Goal: Task Accomplishment & Management: Use online tool/utility

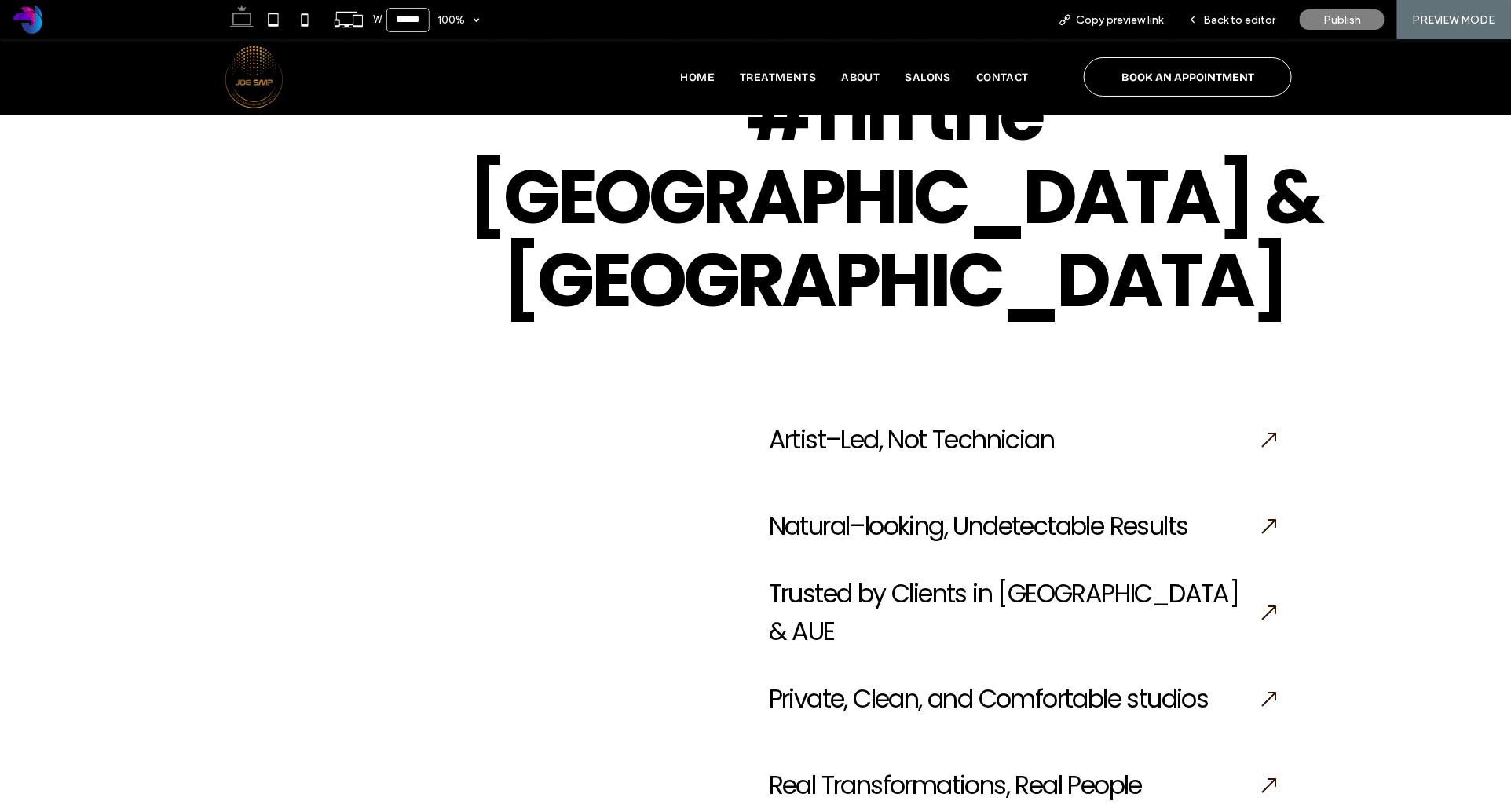
scroll to position [2194, 0]
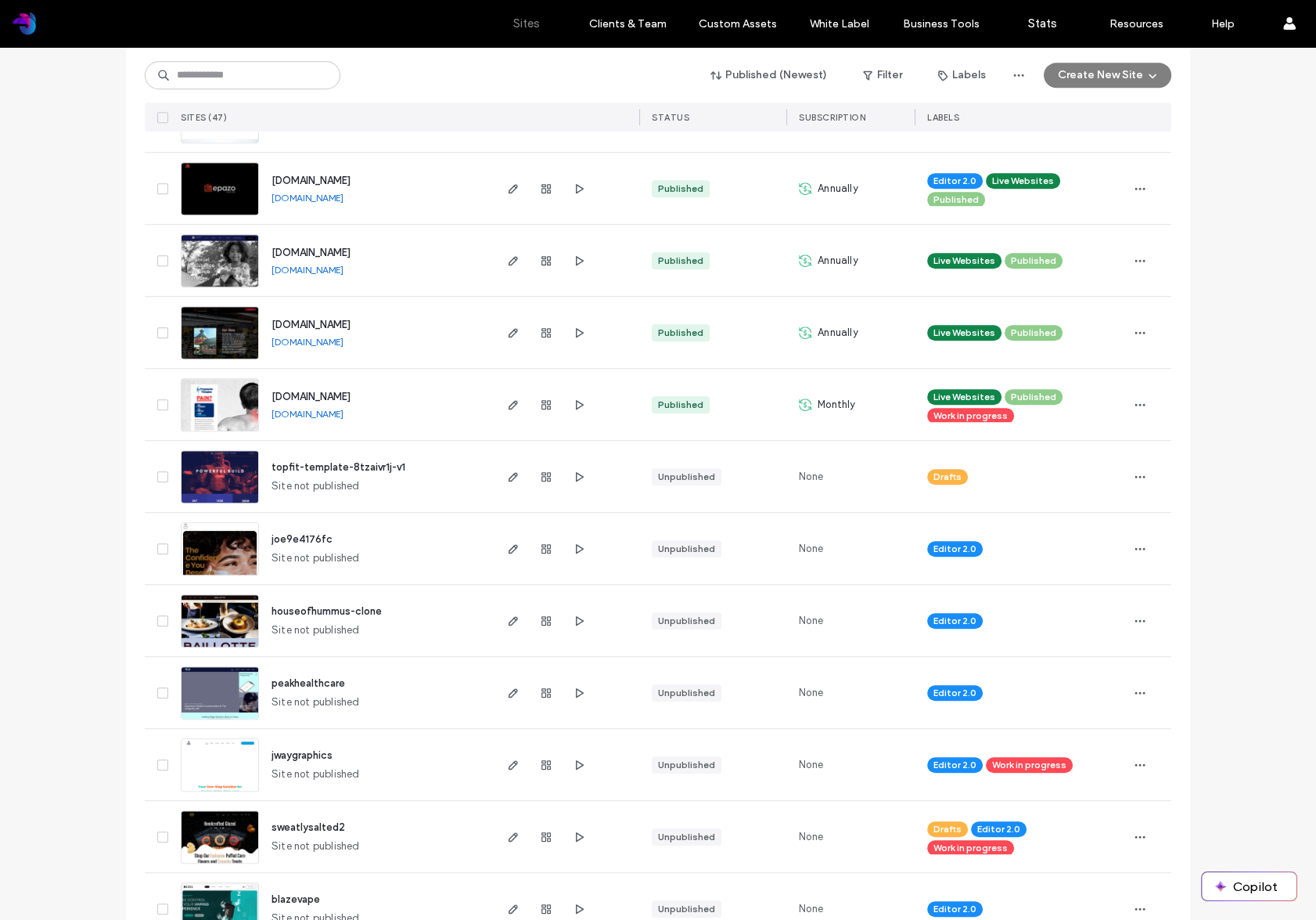
scroll to position [1133, 0]
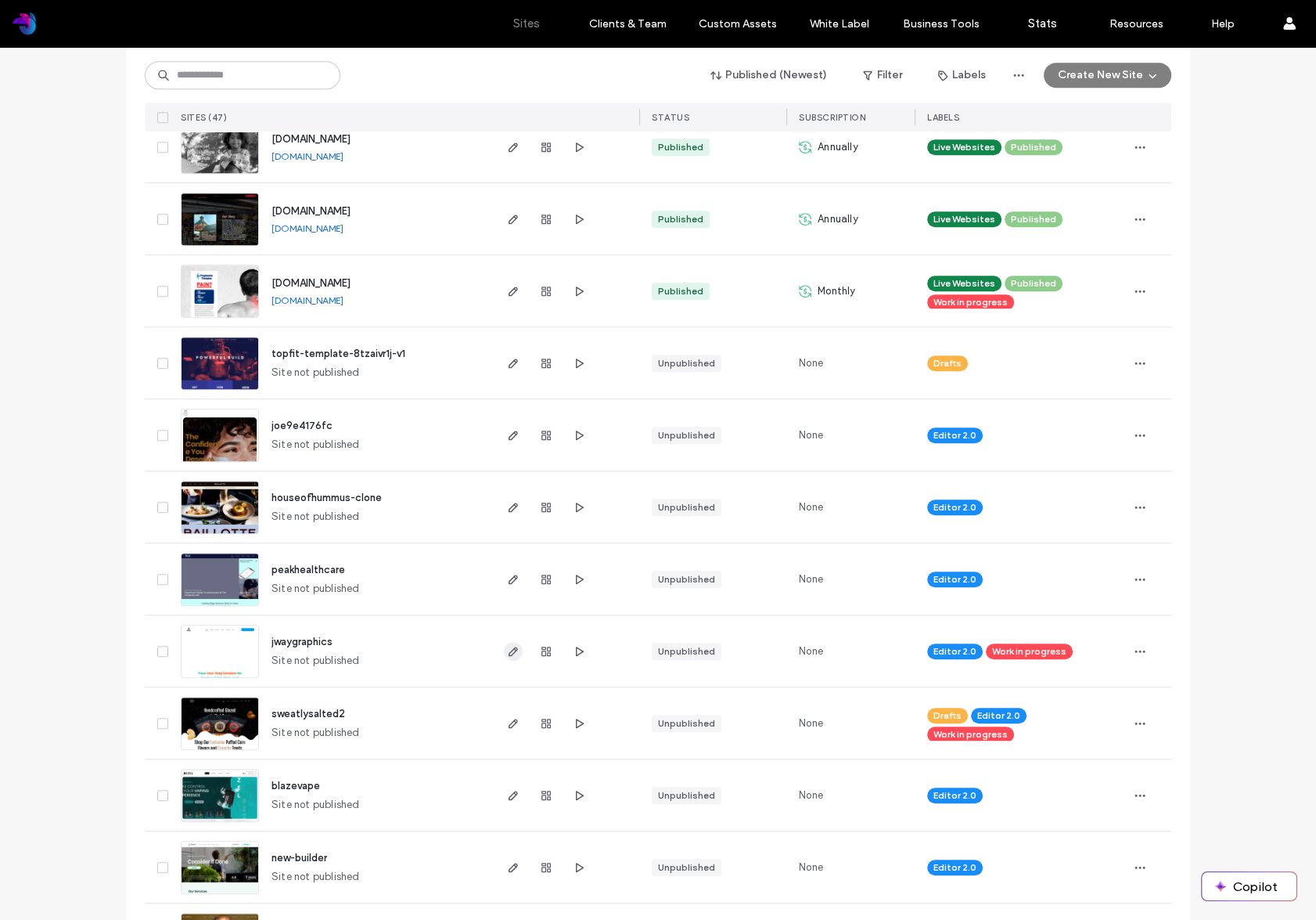
click at [511, 649] on use "button" at bounding box center [513, 651] width 10 height 10
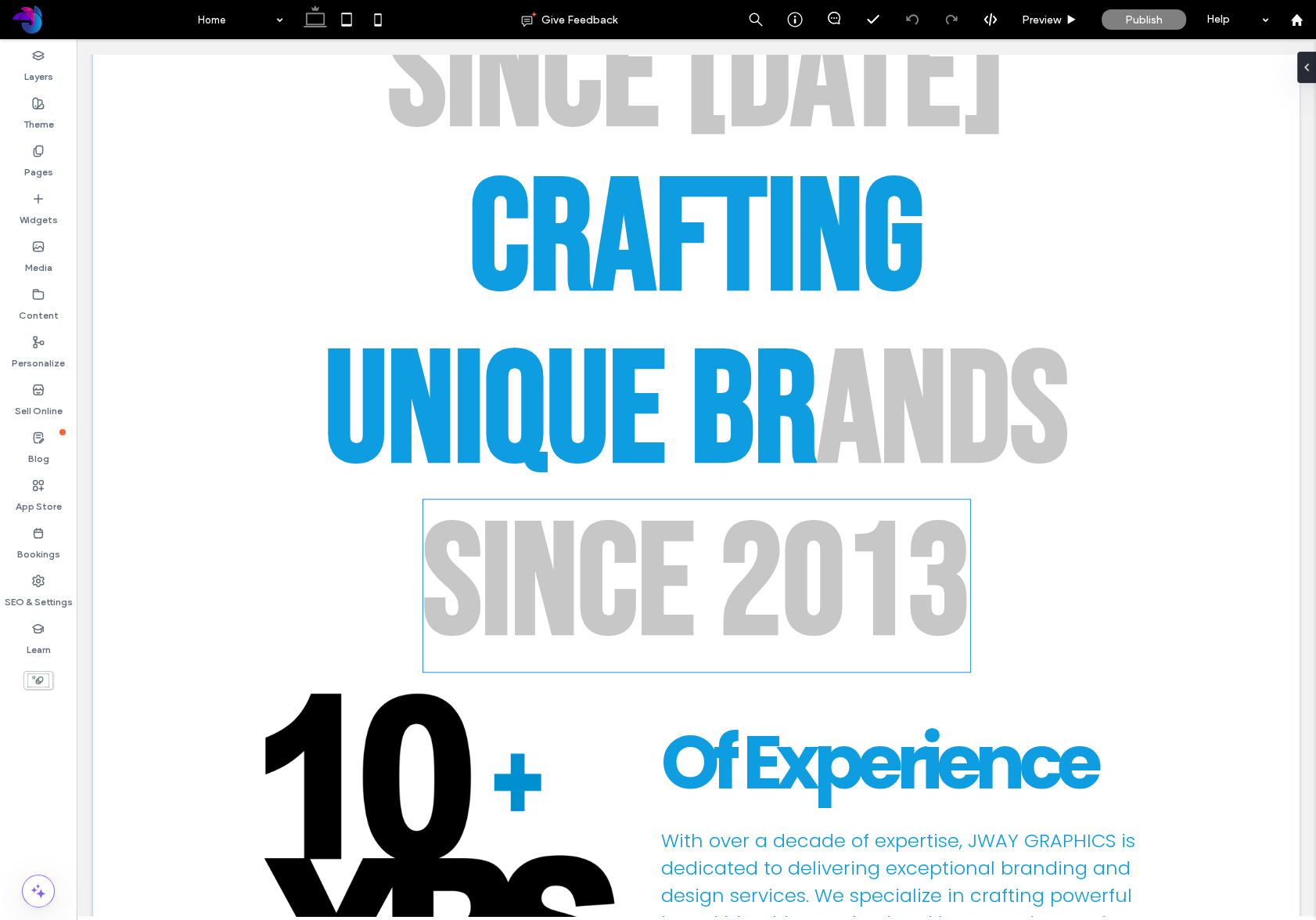
scroll to position [1292, 0]
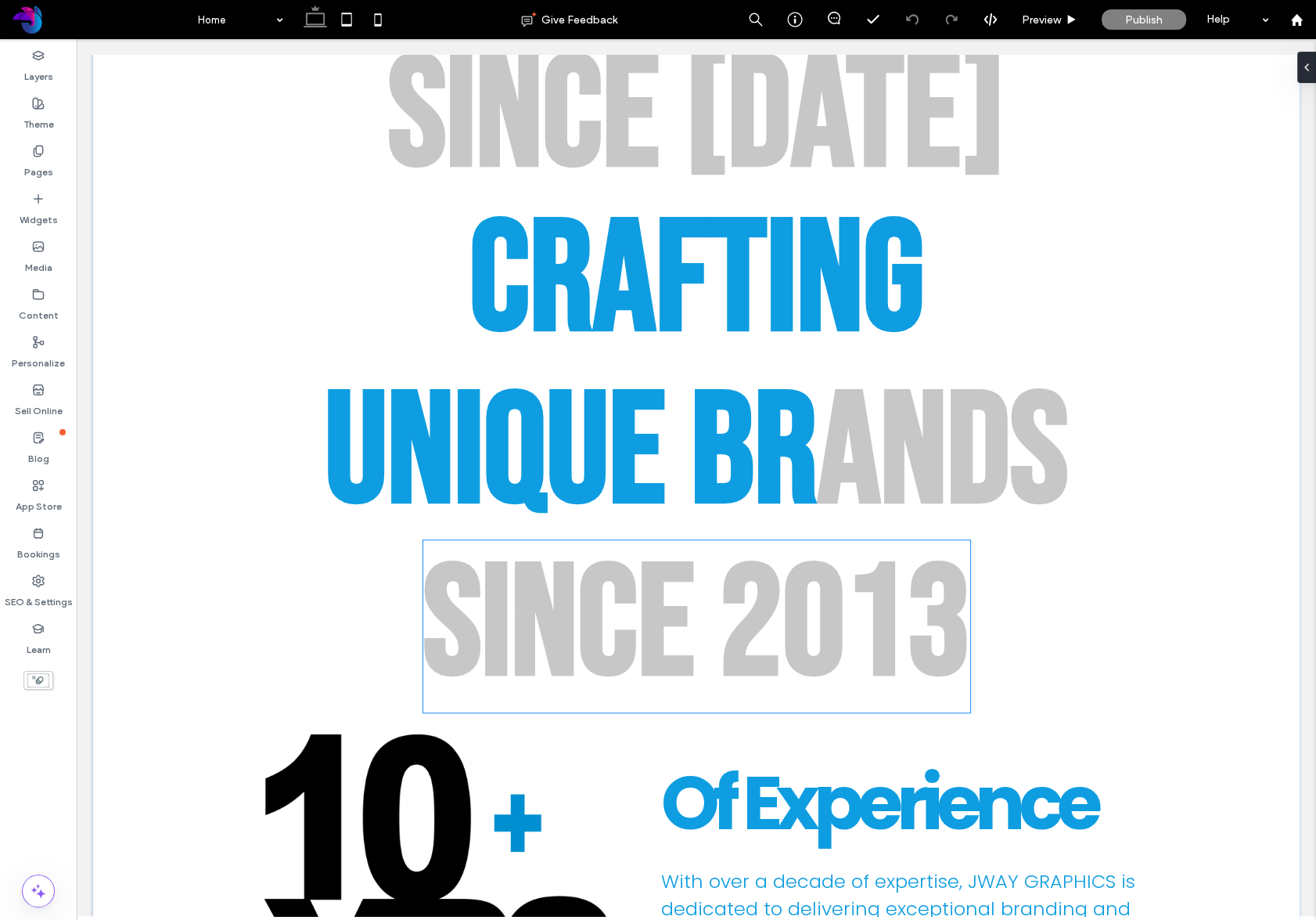
click at [462, 556] on div "s" at bounding box center [452, 626] width 58 height 172
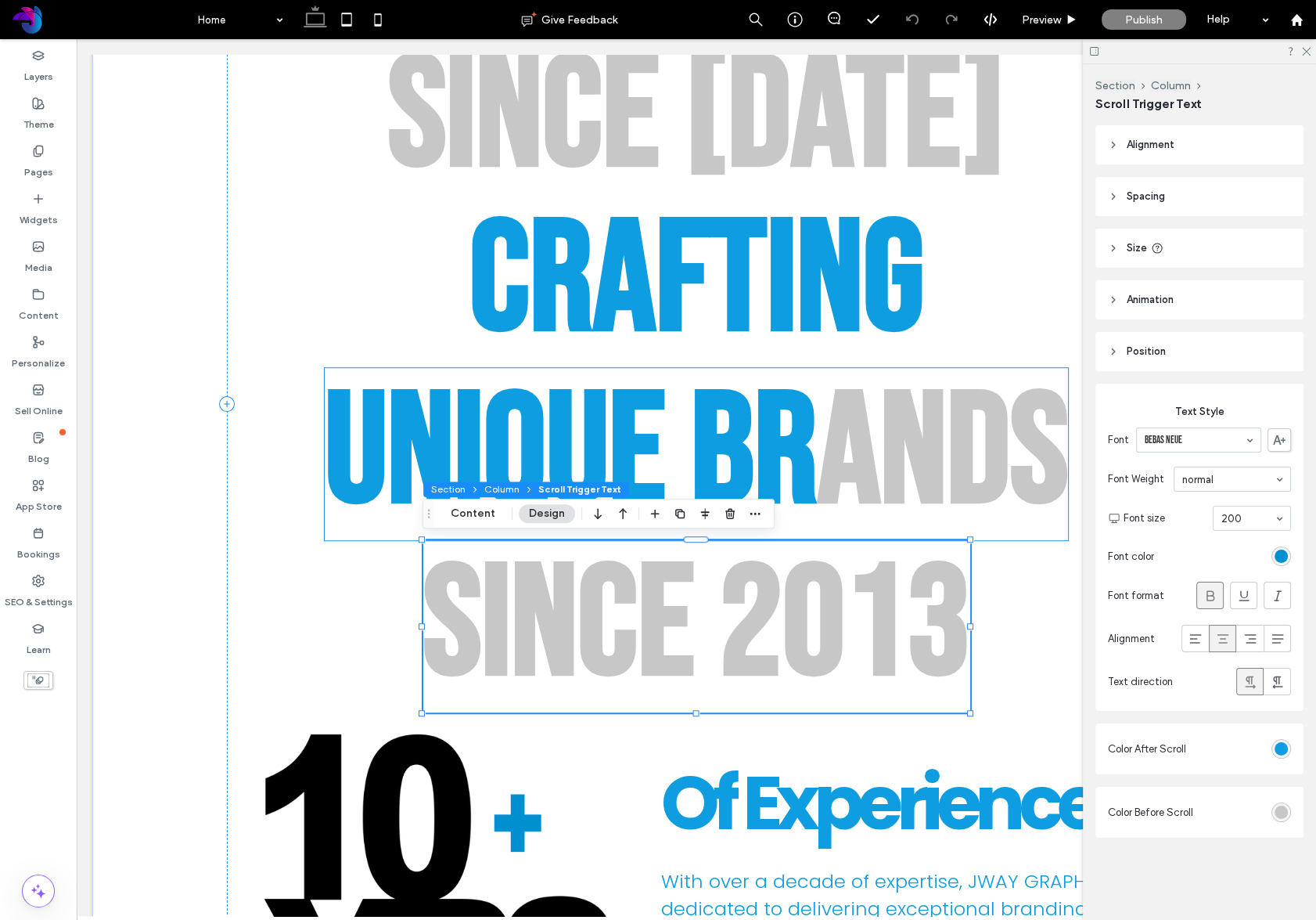
click at [447, 454] on div "n" at bounding box center [421, 453] width 67 height 172
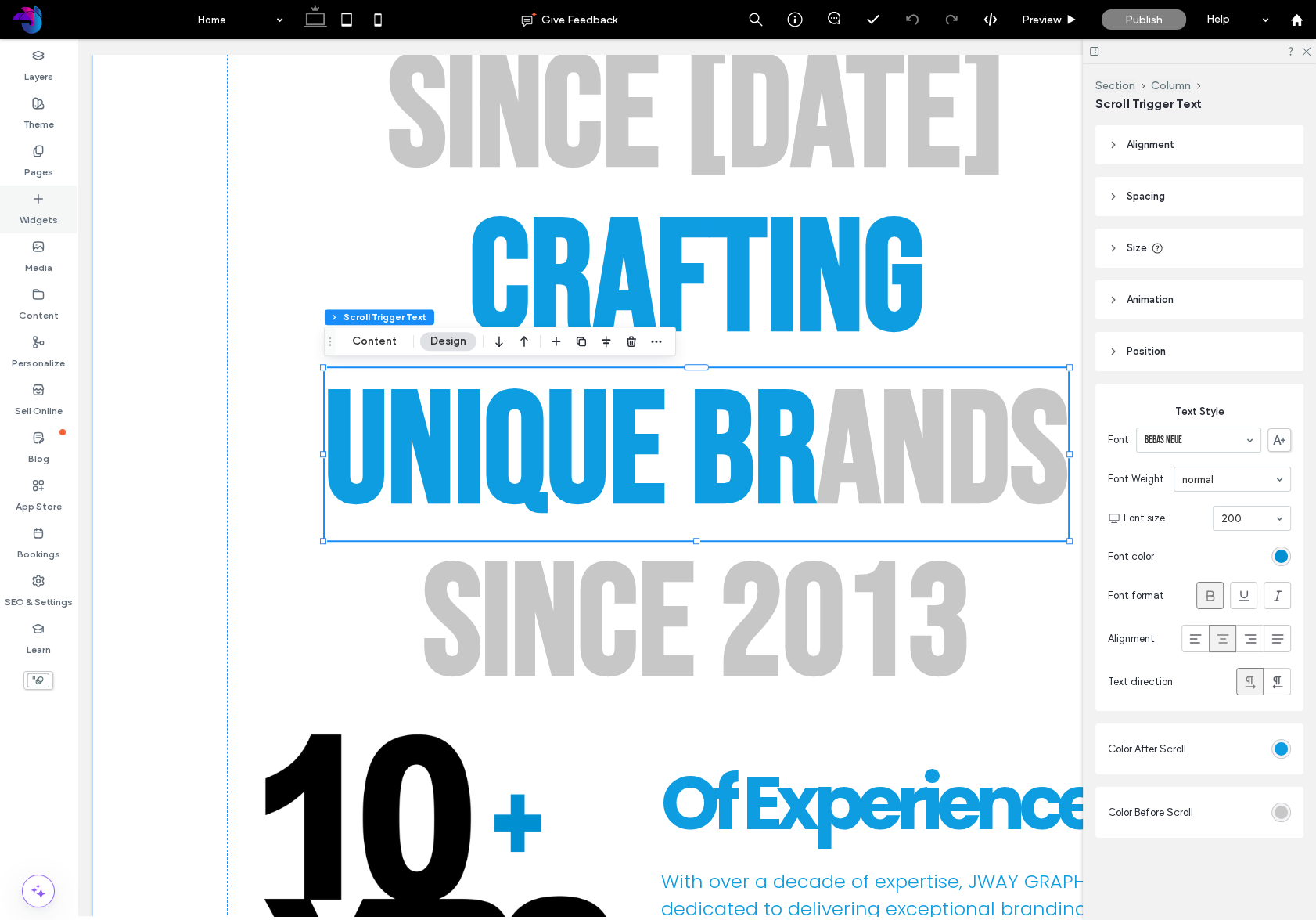
click at [43, 227] on div "Widgets" at bounding box center [38, 210] width 76 height 47
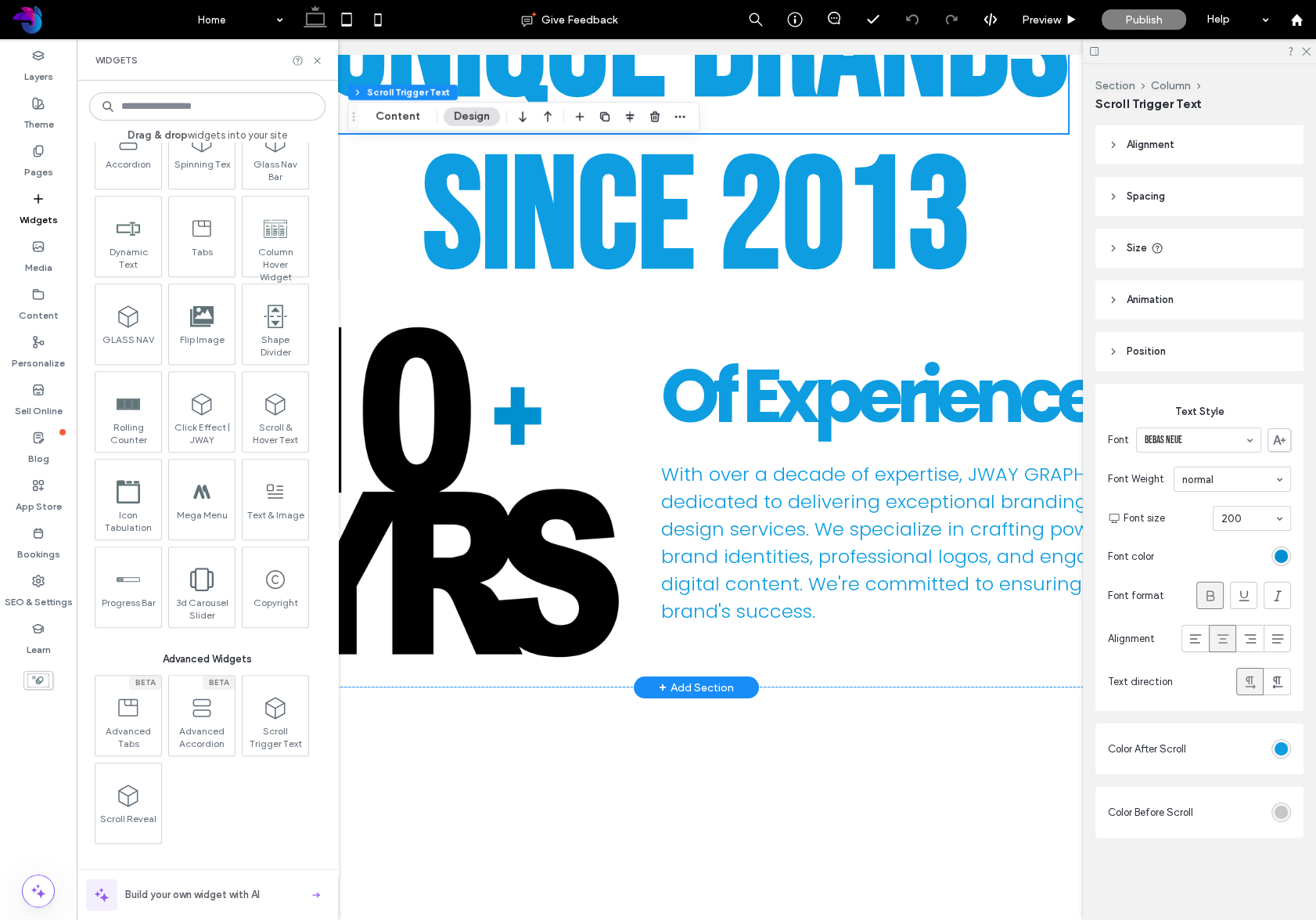
scroll to position [1851, 0]
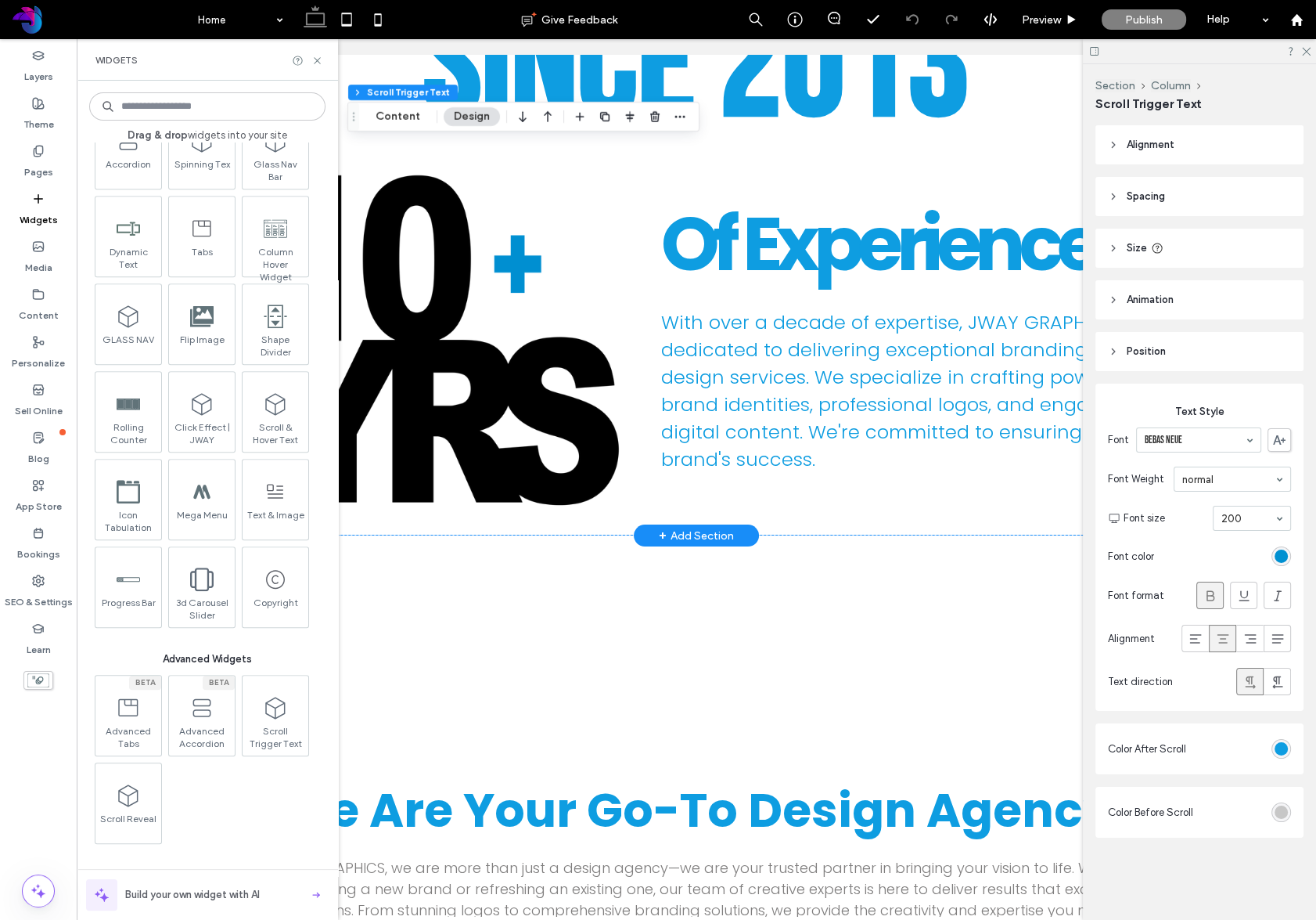
click at [662, 541] on span "+" at bounding box center [662, 536] width 8 height 18
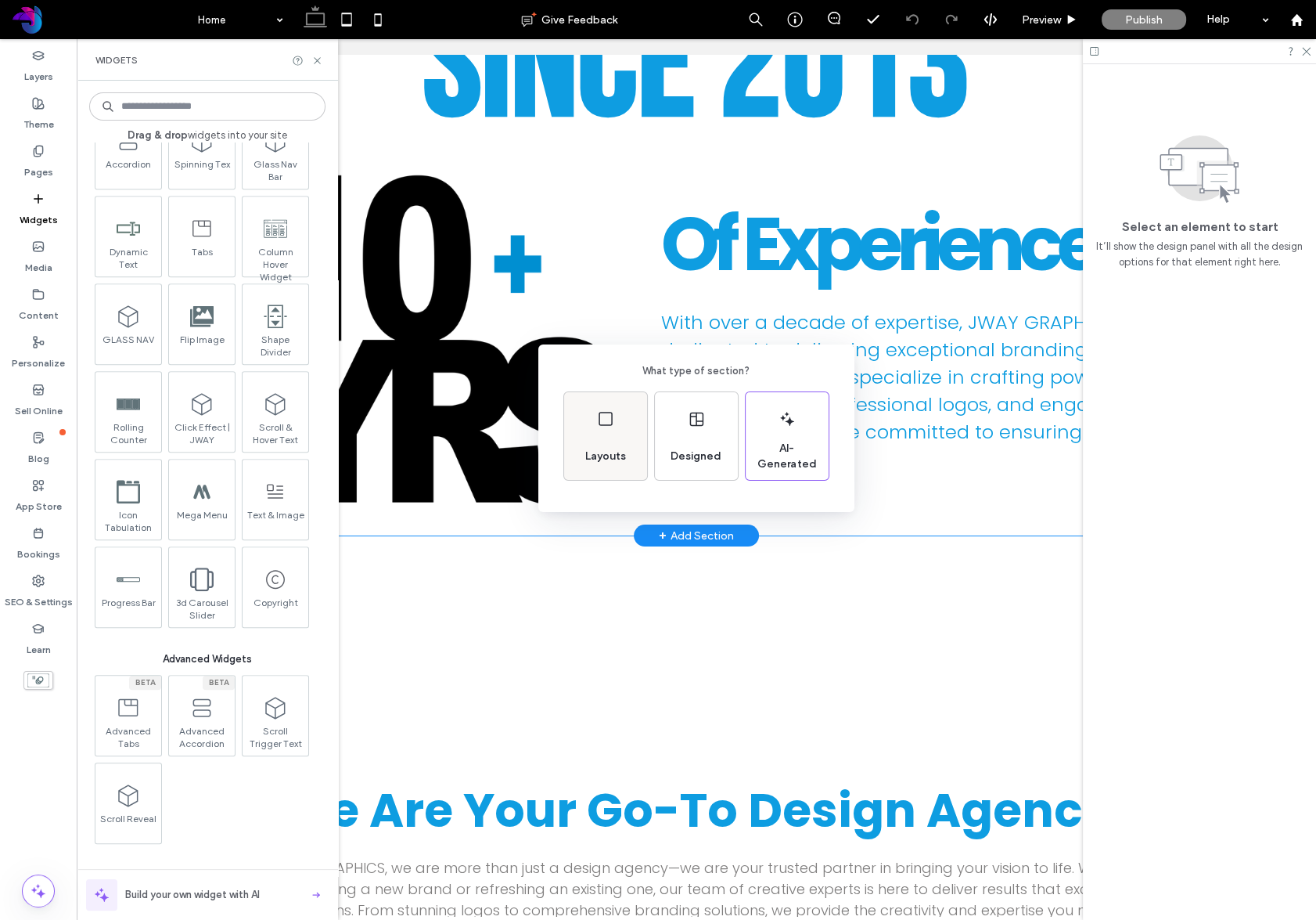
click at [594, 453] on span "Layouts" at bounding box center [605, 456] width 53 height 16
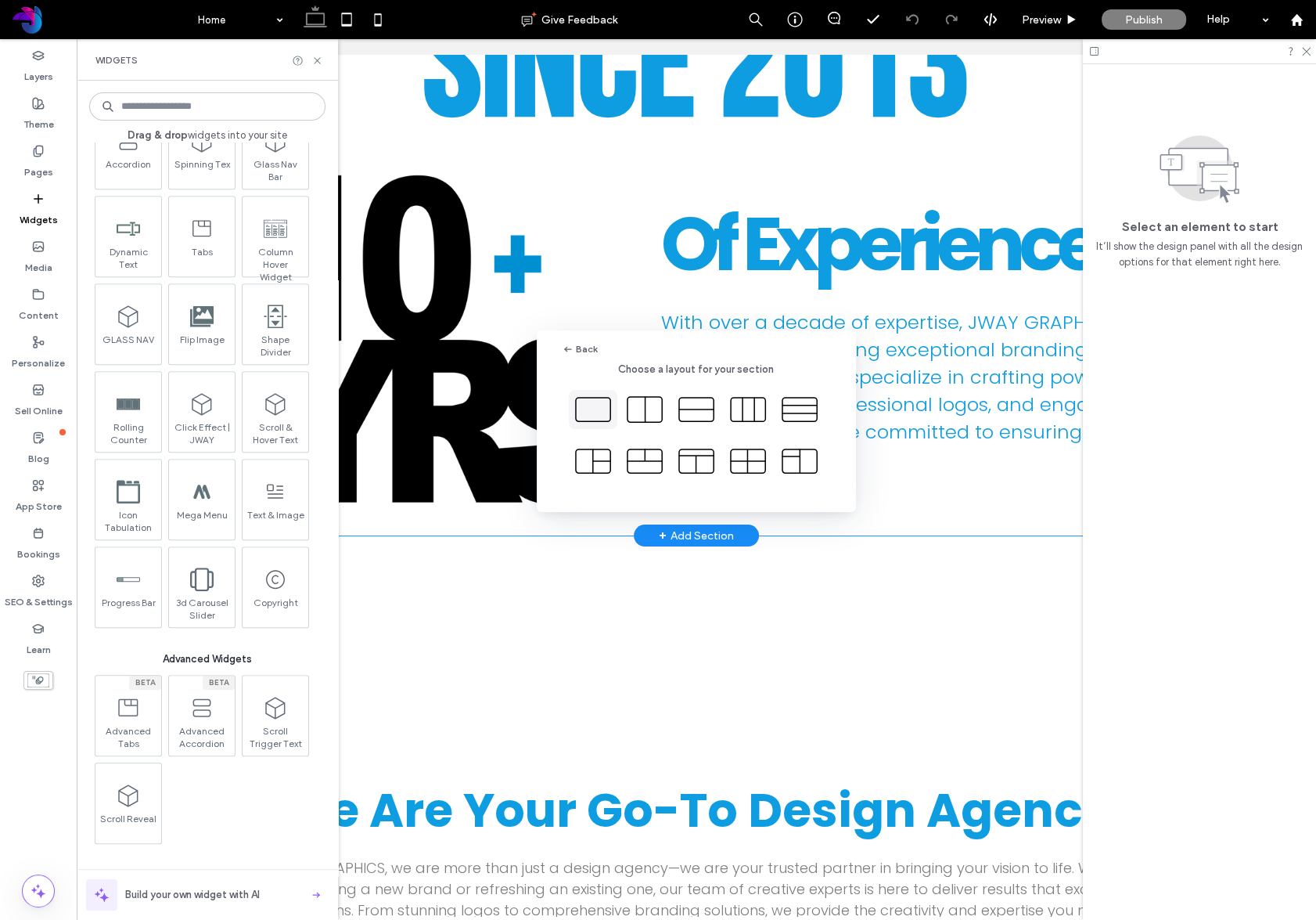
click at [588, 404] on icon at bounding box center [593, 409] width 39 height 39
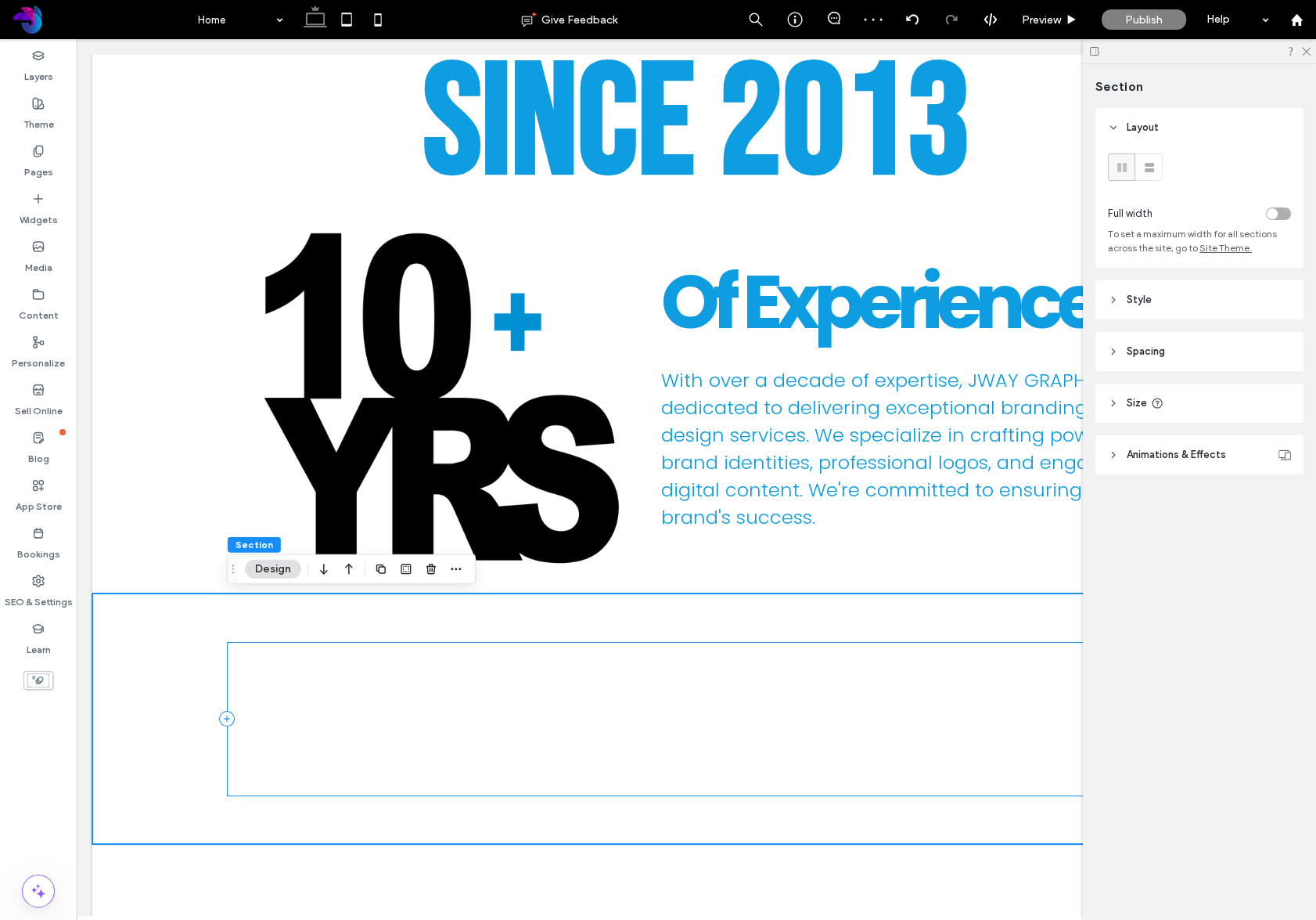
scroll to position [1792, 0]
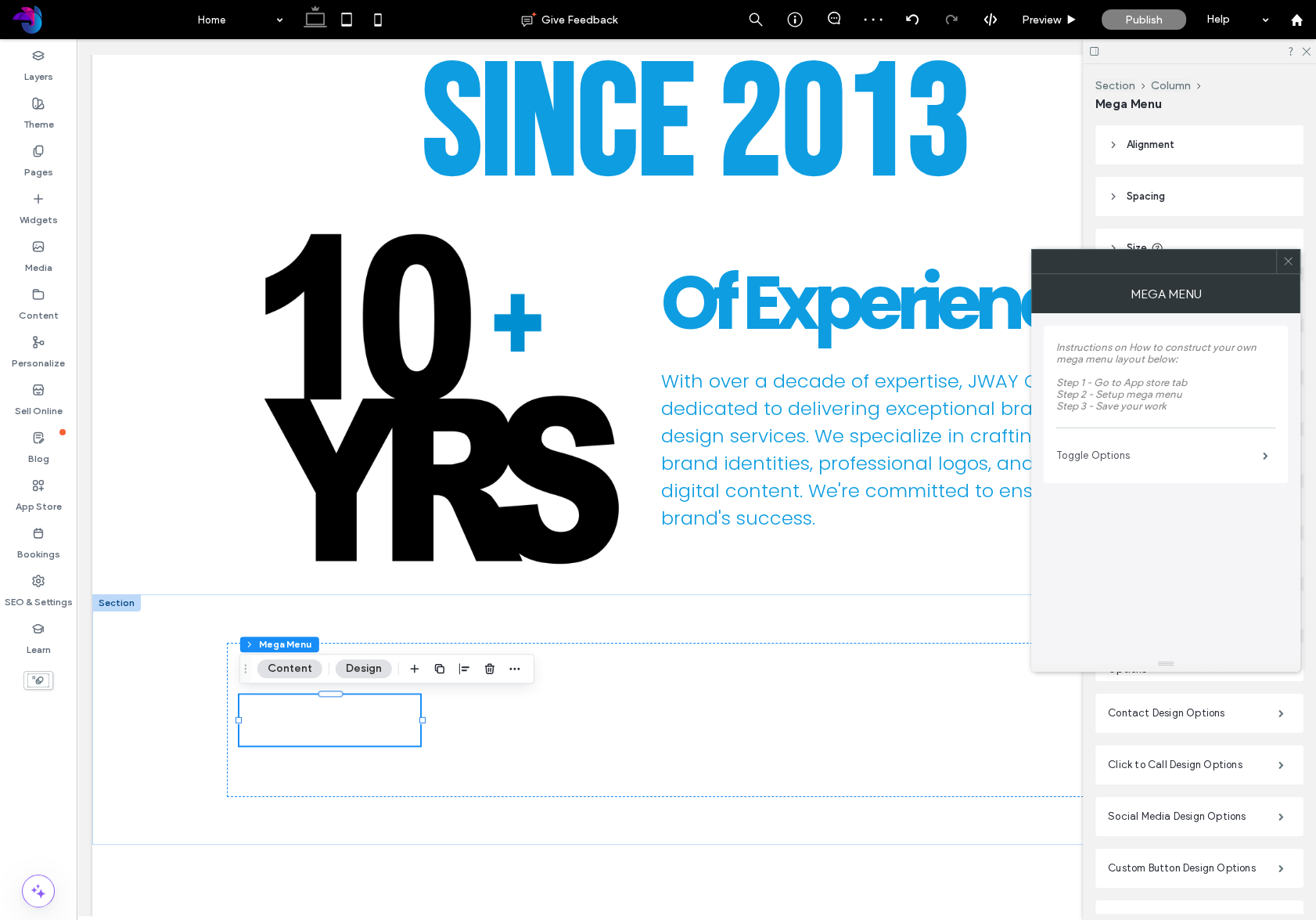
click at [1197, 454] on label "Toggle Options" at bounding box center [1160, 456] width 207 height 32
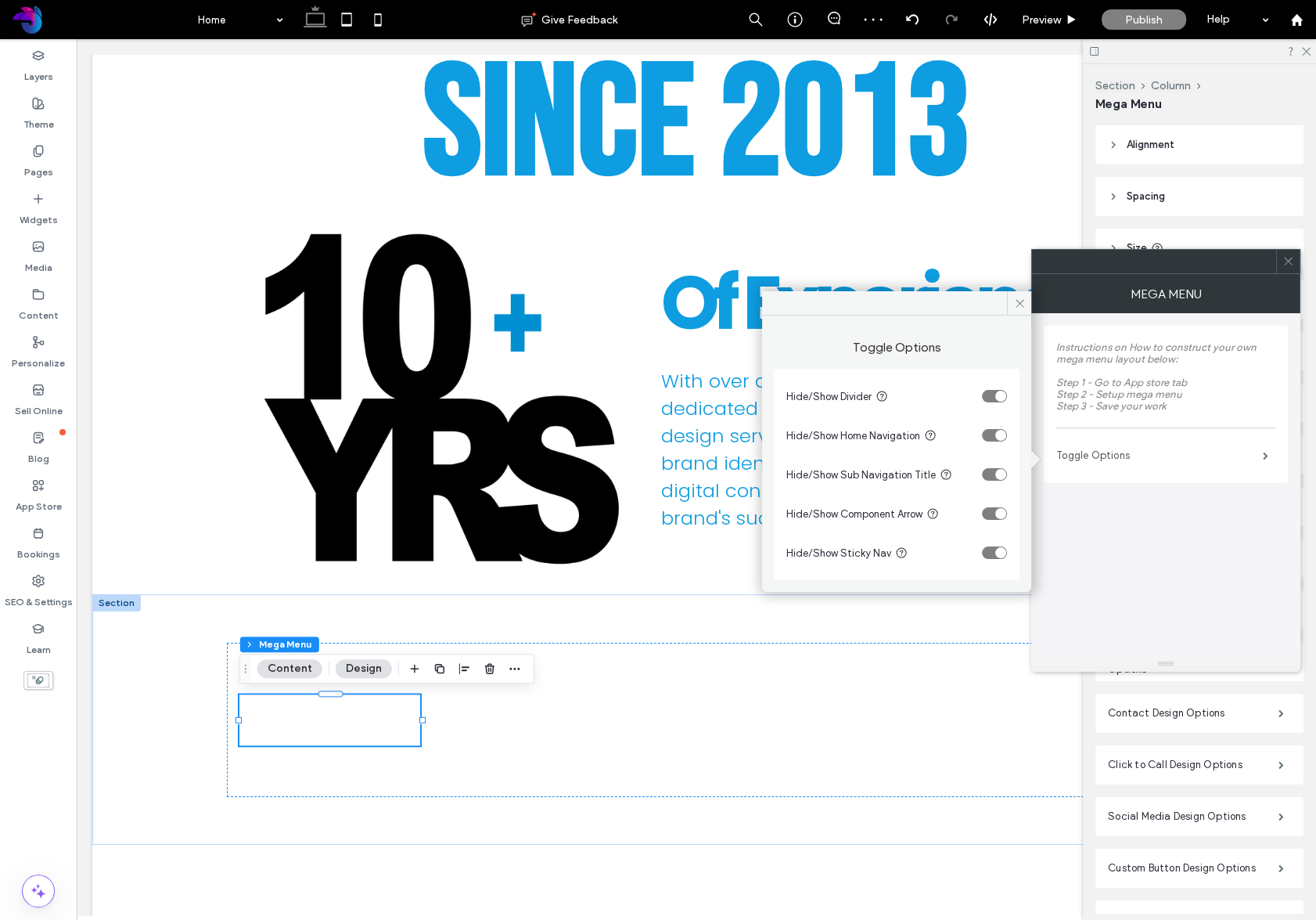
click at [1197, 454] on label "Toggle Options" at bounding box center [1160, 456] width 207 height 32
click at [1012, 301] on span at bounding box center [1020, 303] width 25 height 24
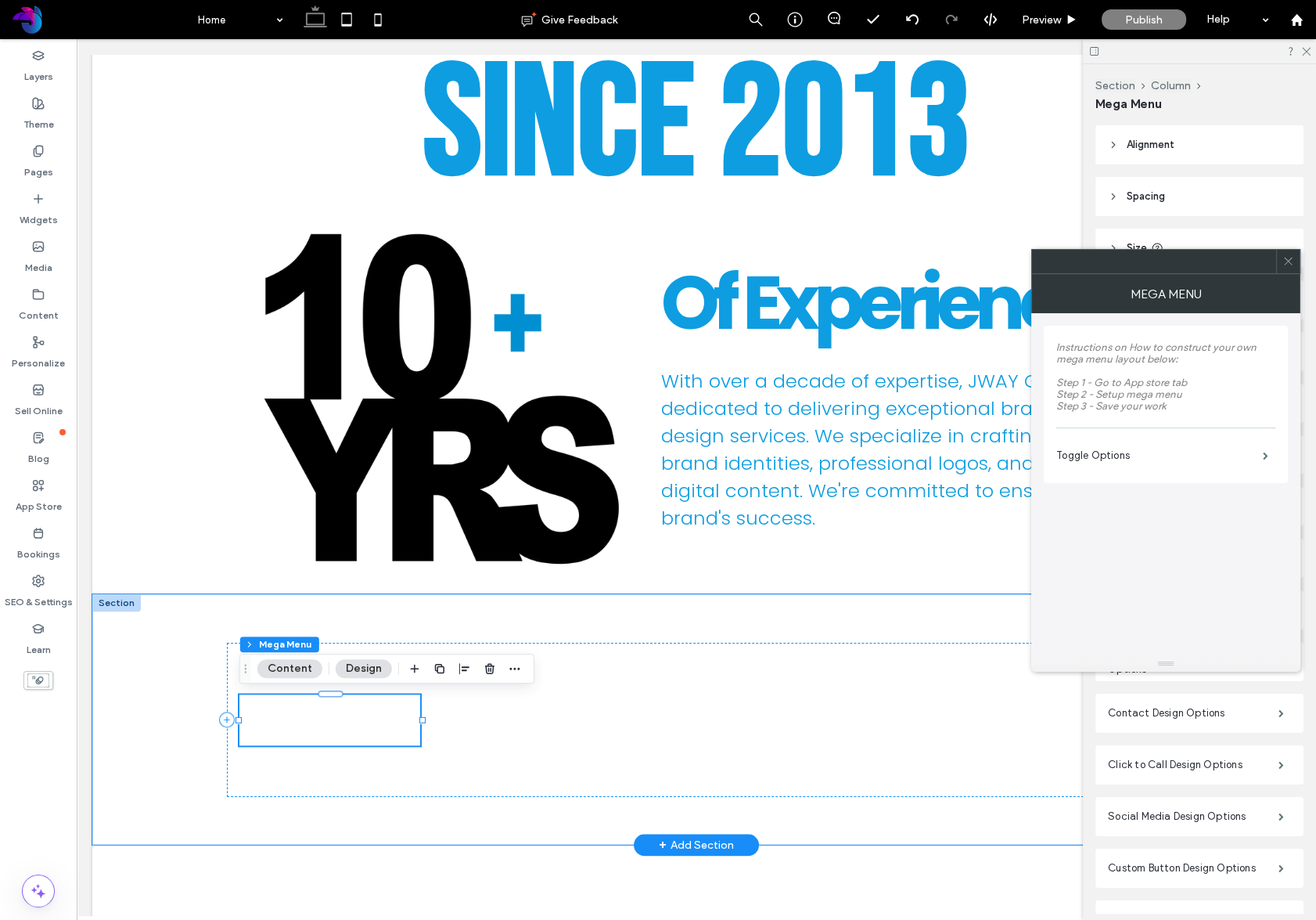
click at [372, 717] on div "Setup Mega Menu Widget" at bounding box center [330, 720] width 179 height 21
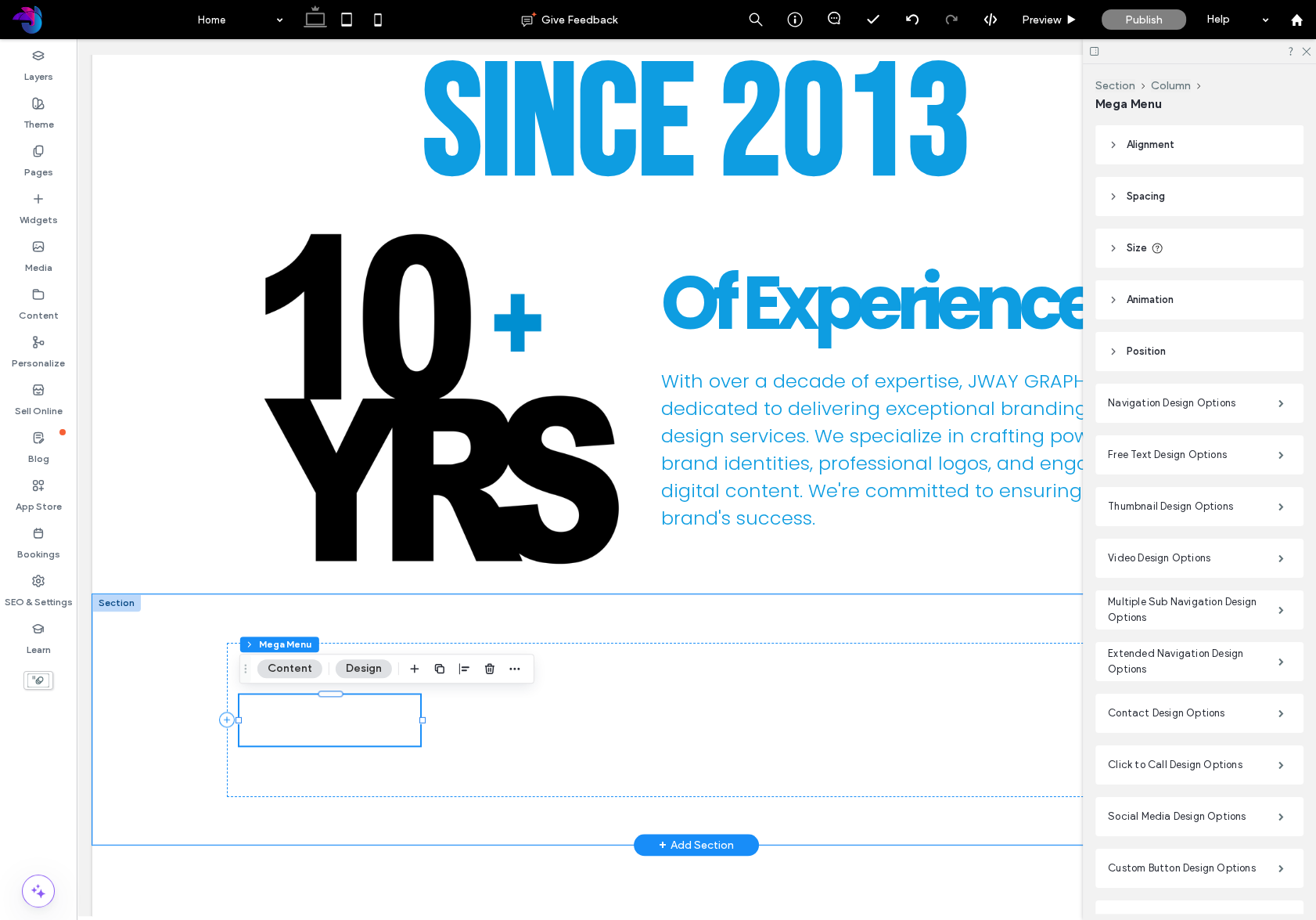
click at [372, 717] on div "Setup Mega Menu Widget" at bounding box center [330, 720] width 179 height 21
click at [171, 650] on div "Setup Mega Menu Widget" at bounding box center [696, 719] width 1208 height 251
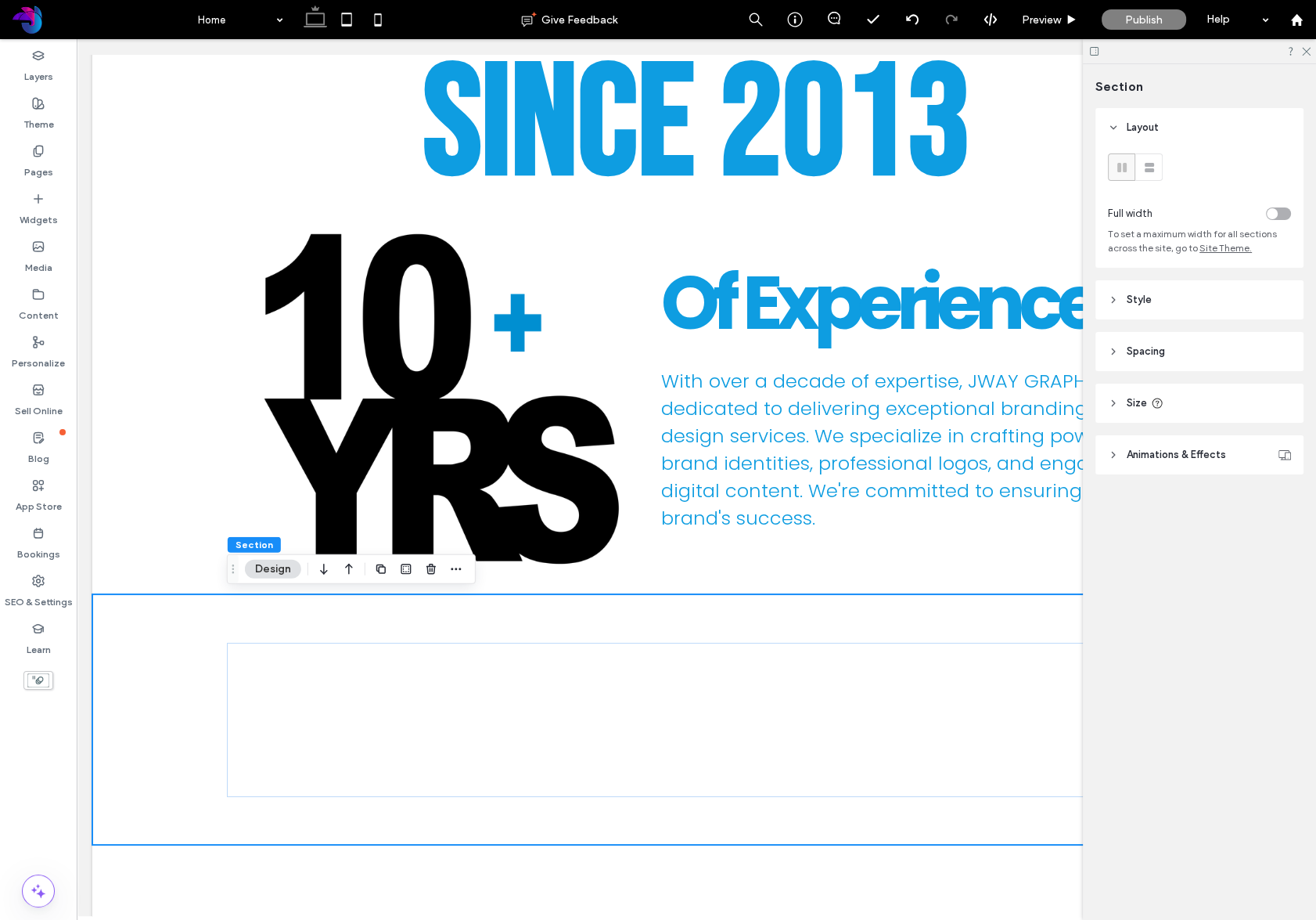
click at [1291, 210] on div at bounding box center [1225, 213] width 132 height 27
click at [1157, 311] on header "Style" at bounding box center [1199, 299] width 208 height 39
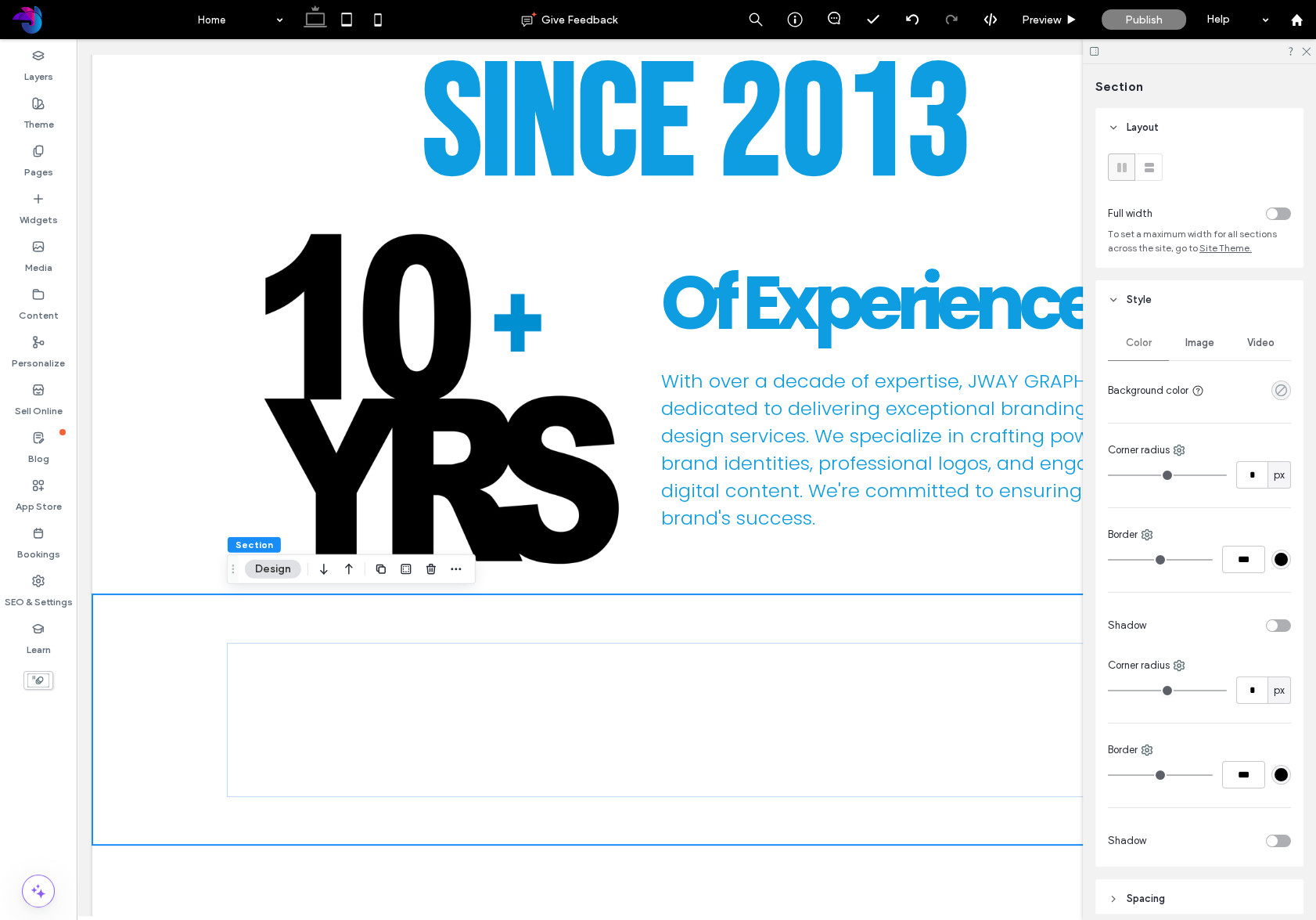
click at [1284, 389] on icon "rgba(0, 0, 0, 0)" at bounding box center [1281, 389] width 13 height 13
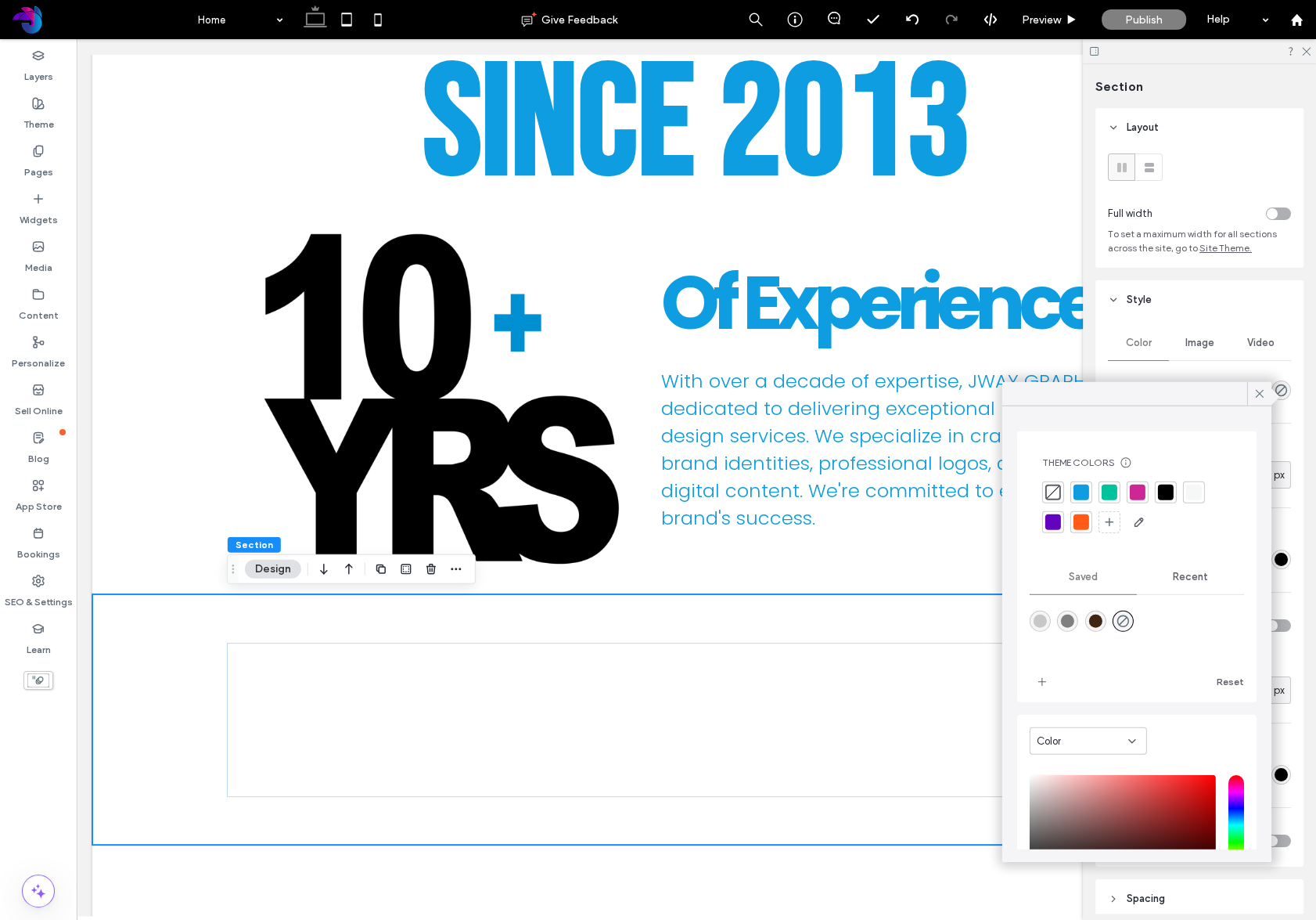
click at [1109, 523] on icon at bounding box center [1109, 522] width 12 height 12
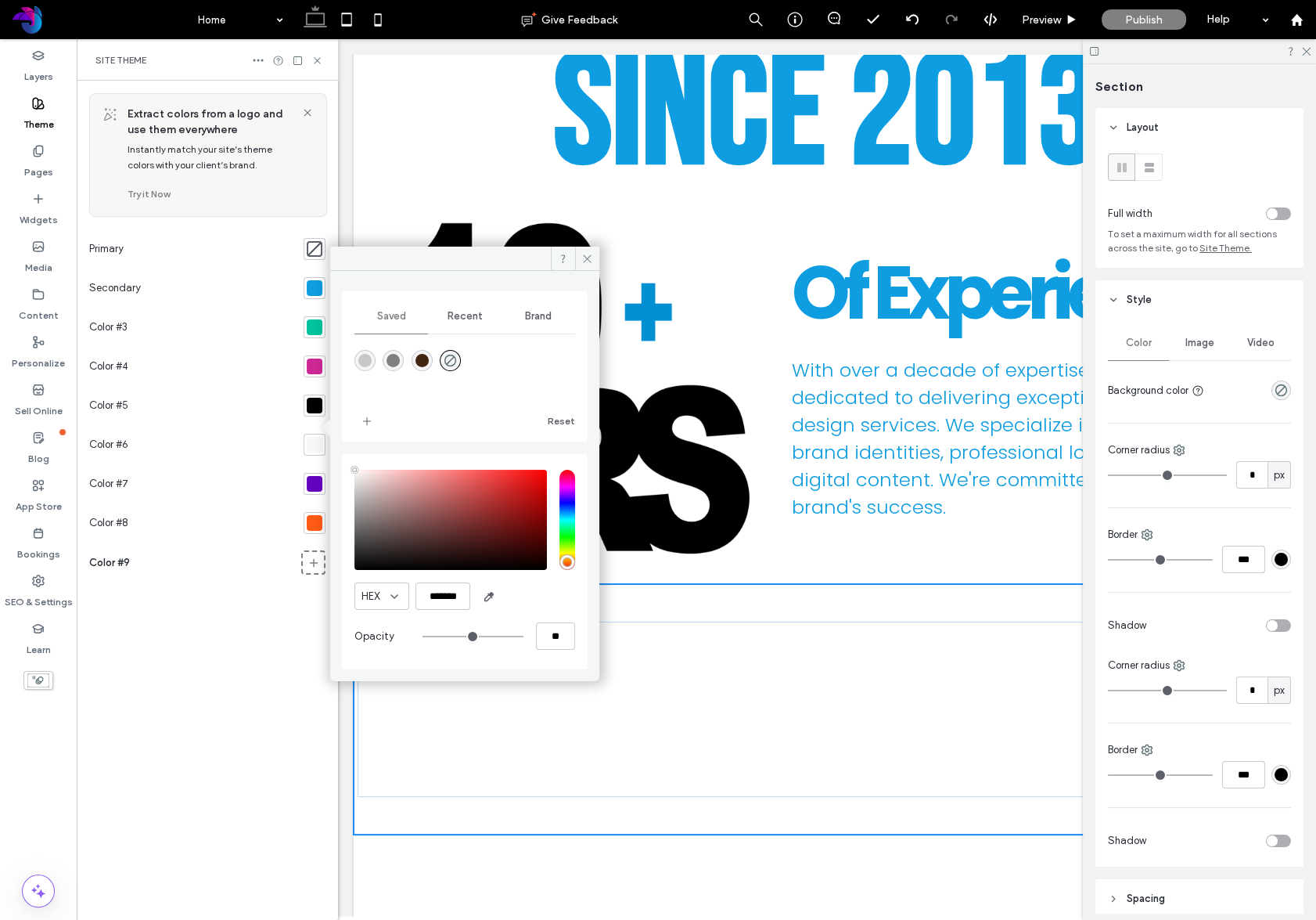
type input "**"
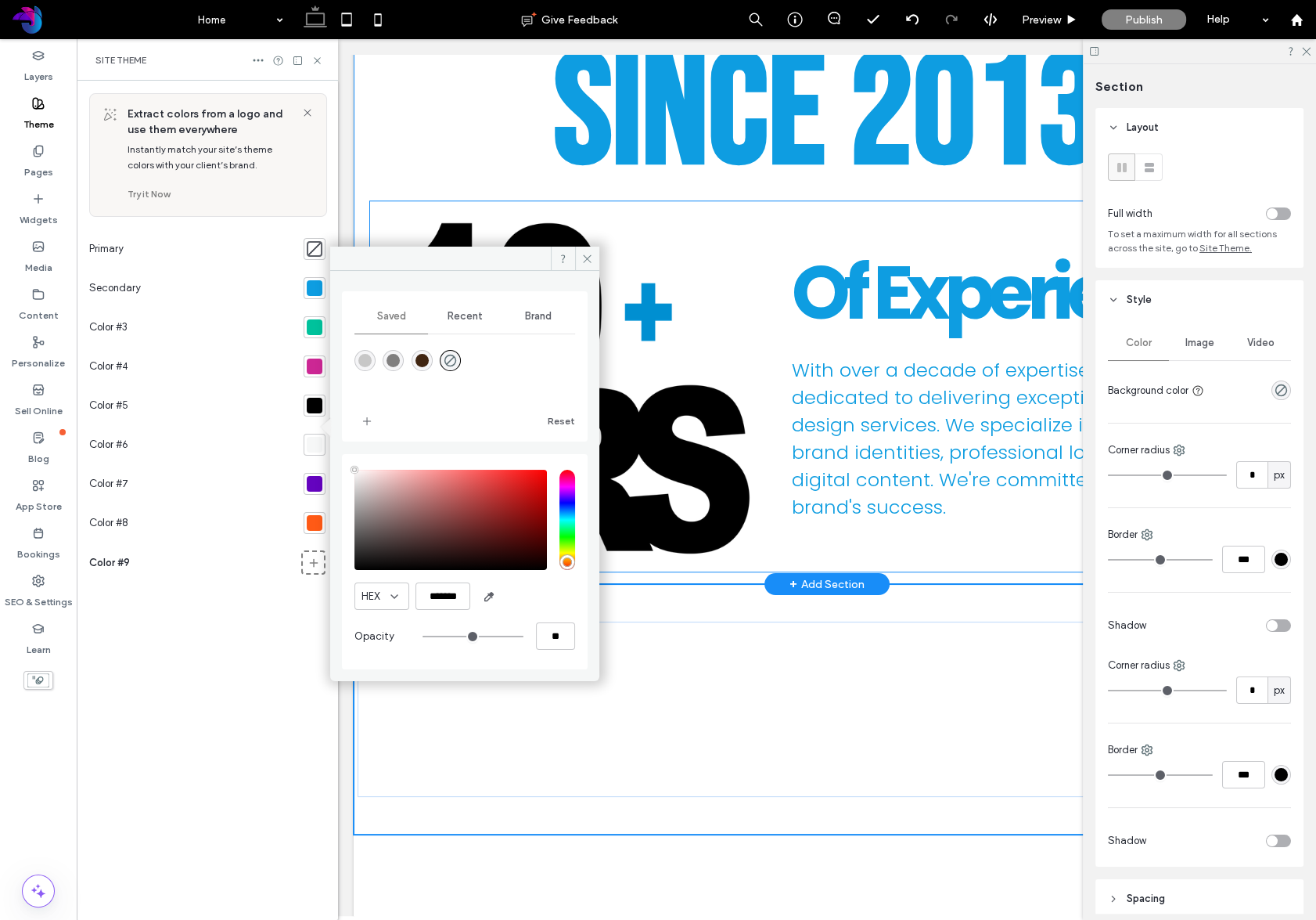
scroll to position [1780, 0]
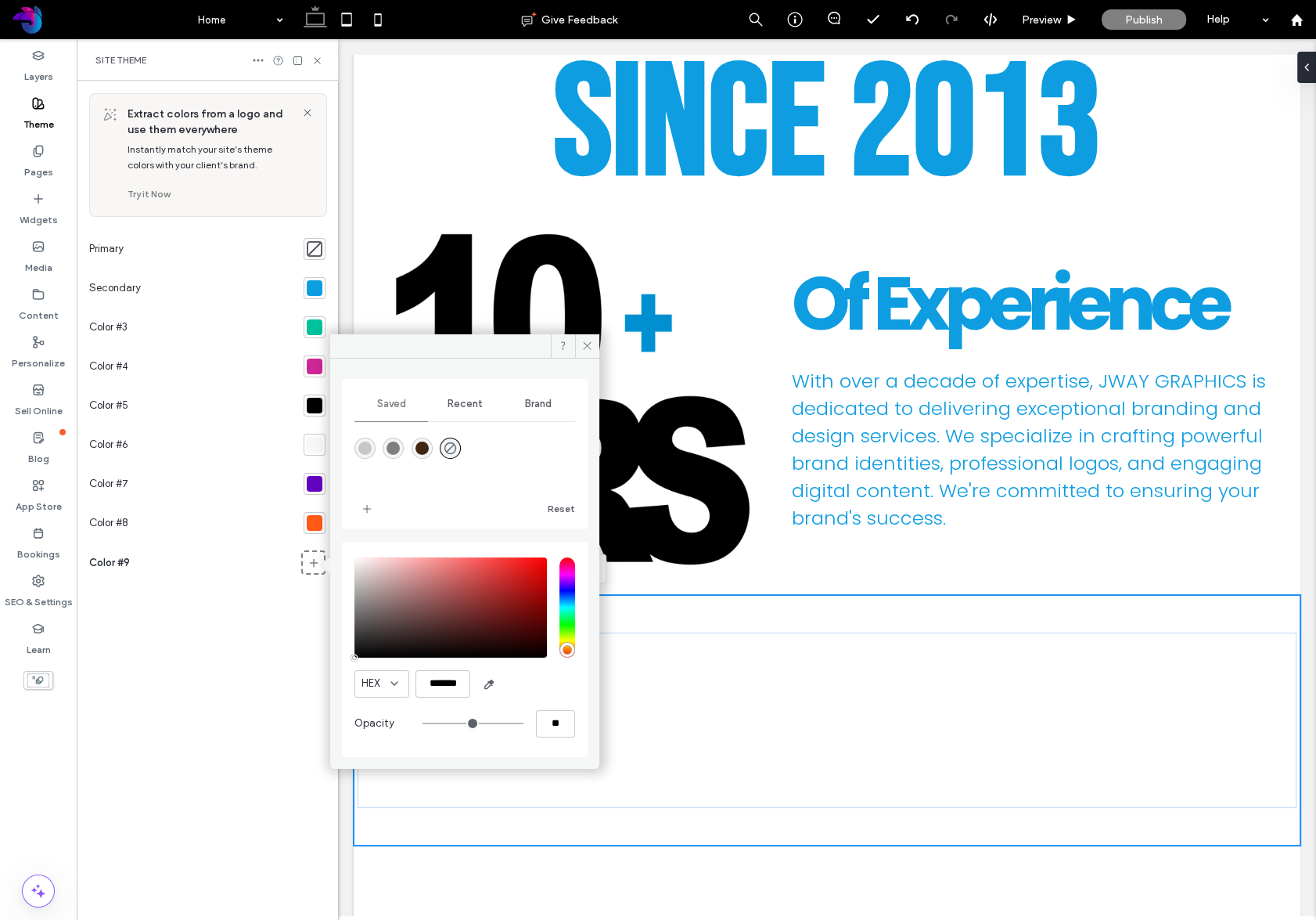
drag, startPoint x: 398, startPoint y: 445, endPoint x: 408, endPoint y: 439, distance: 11.7
click at [398, 445] on div "rgba(128,127,127,1)" at bounding box center [393, 447] width 13 height 13
type input "*******"
type input "***"
type input "****"
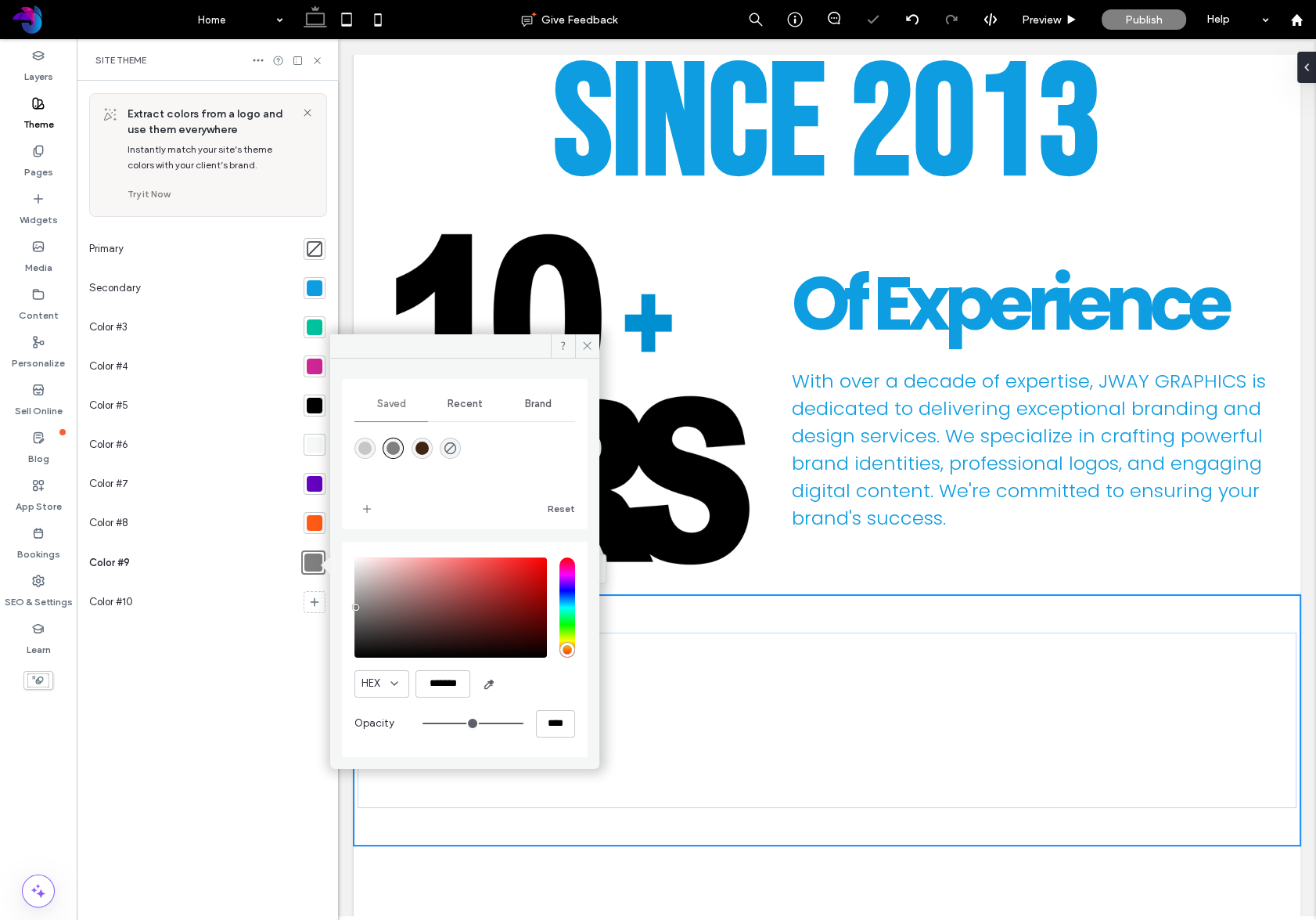
click at [423, 446] on div "rgba(64,37,17,1)" at bounding box center [422, 447] width 13 height 13
type input "*******"
drag, startPoint x: 244, startPoint y: 307, endPoint x: 583, endPoint y: 346, distance: 341.2
click at [583, 346] on icon at bounding box center [587, 345] width 11 height 11
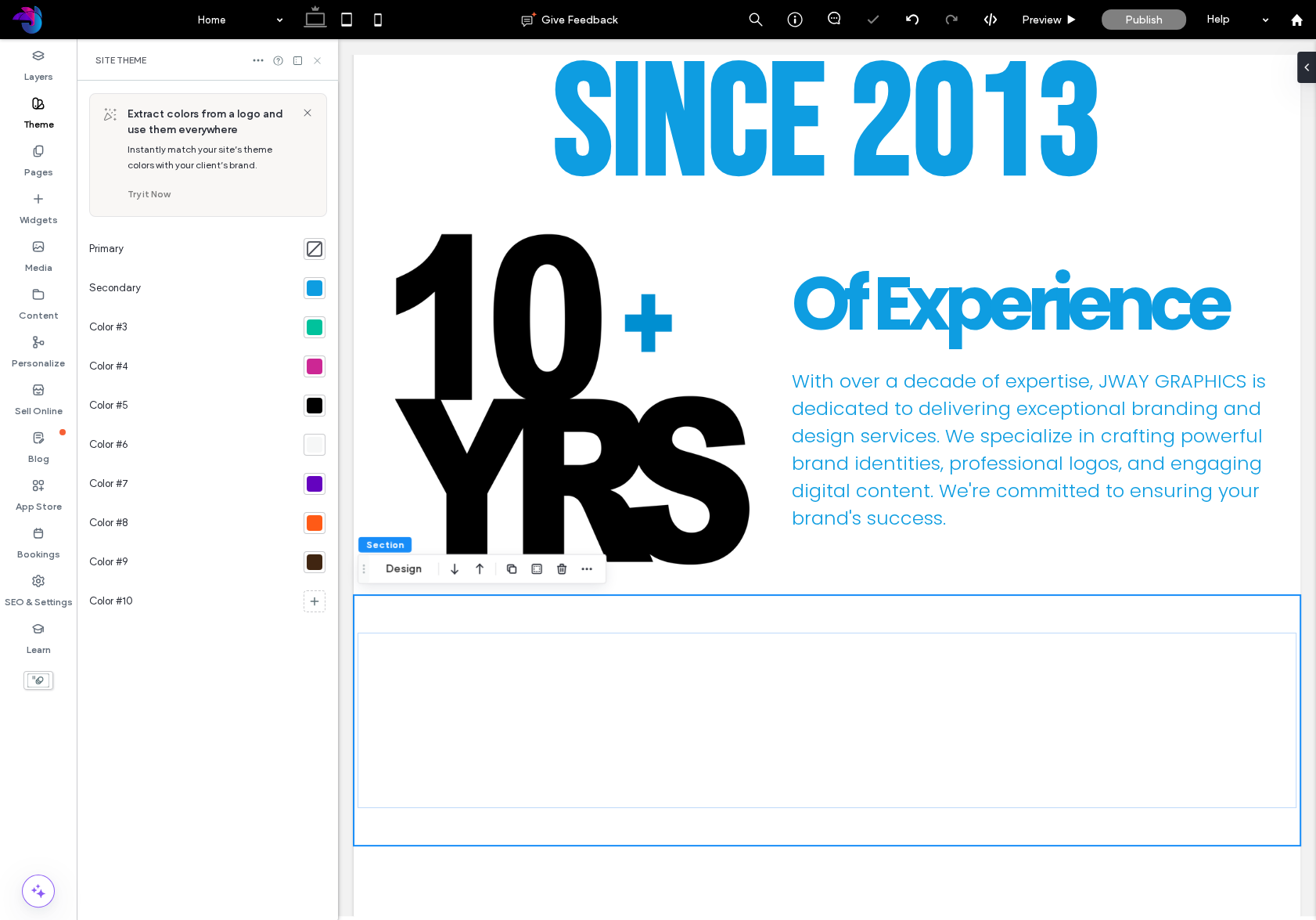
click at [309, 59] on div at bounding box center [287, 61] width 71 height 12
click at [314, 60] on icon at bounding box center [317, 60] width 11 height 11
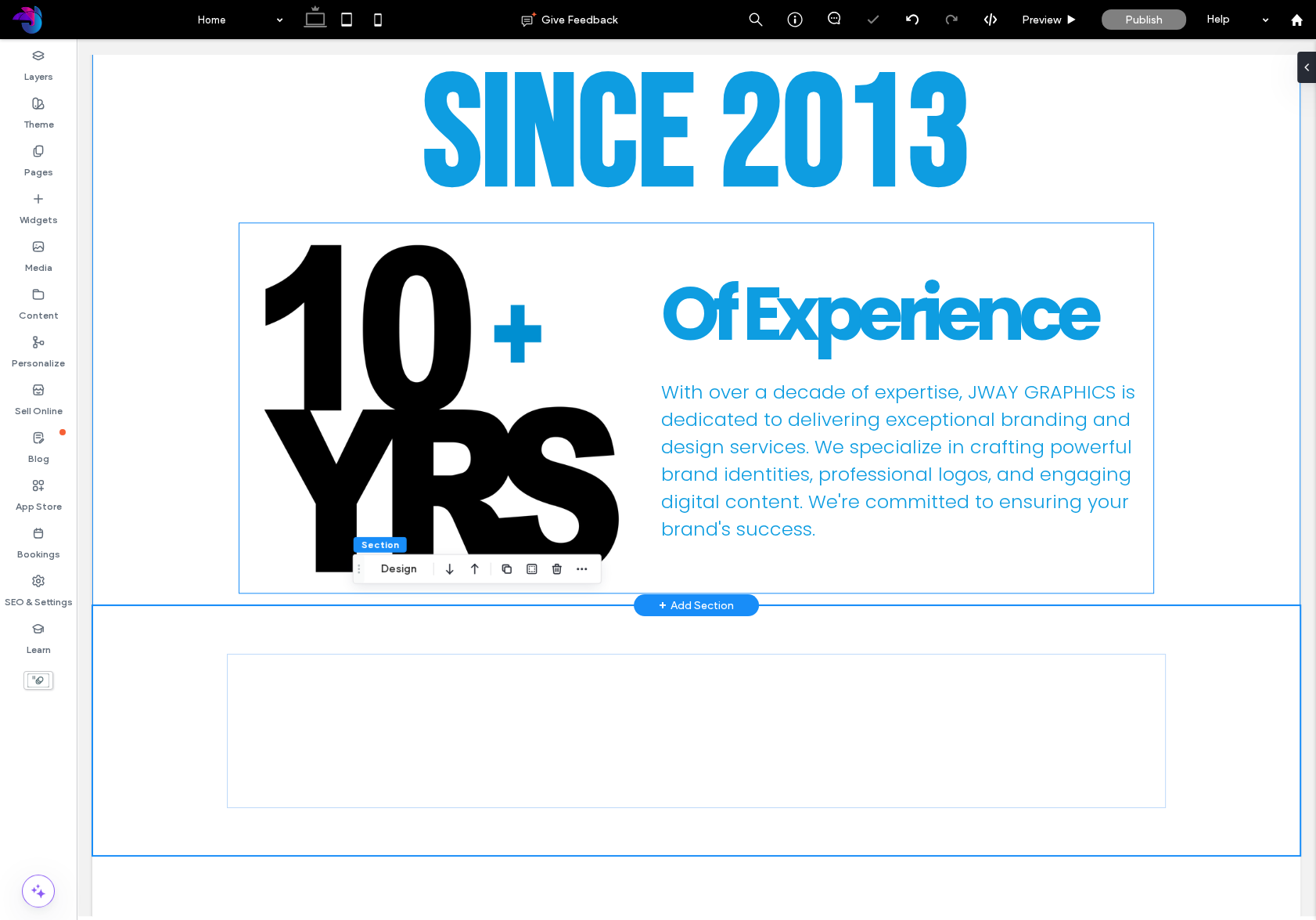
scroll to position [1792, 0]
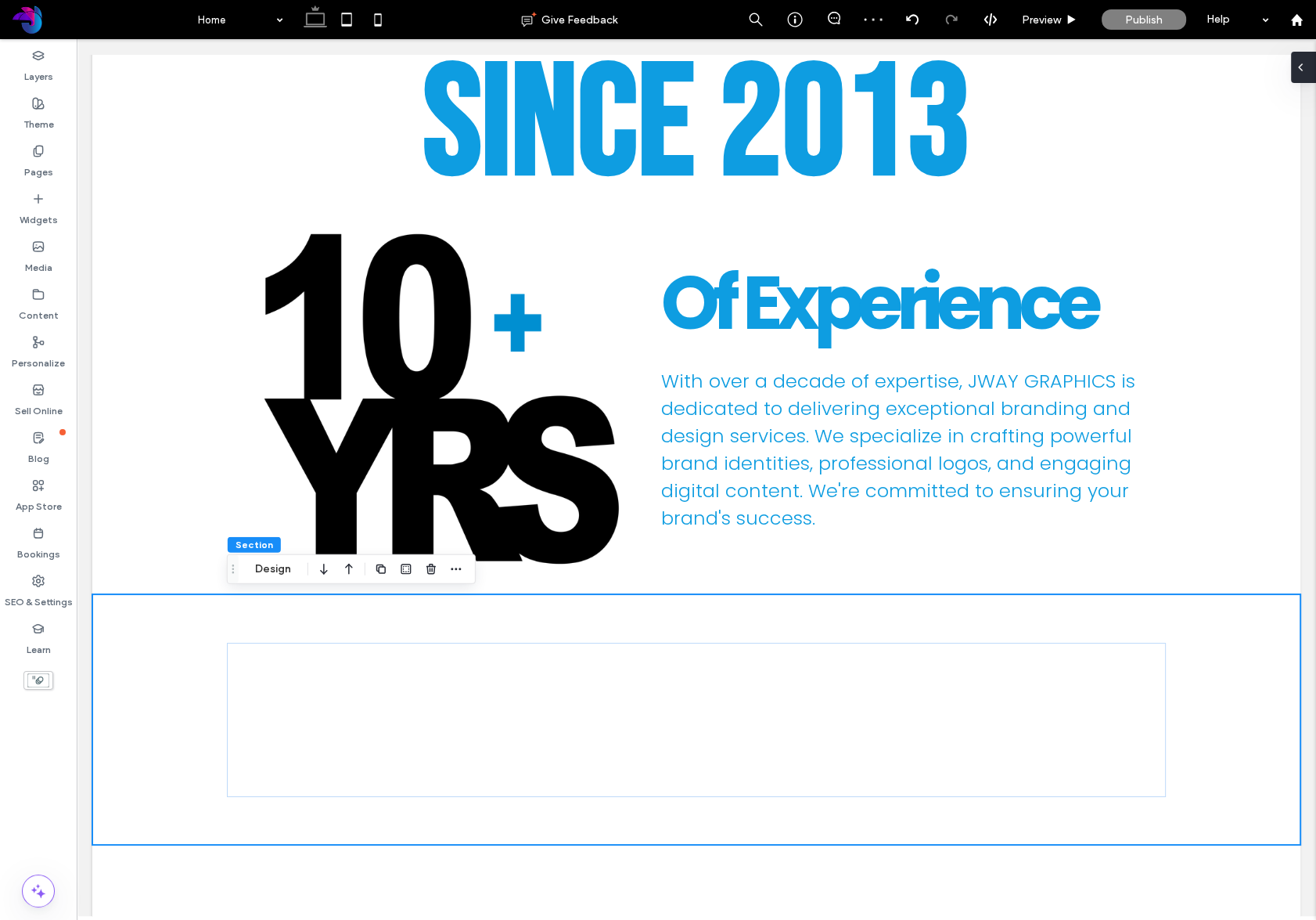
click at [1305, 74] on span at bounding box center [1300, 68] width 12 height 32
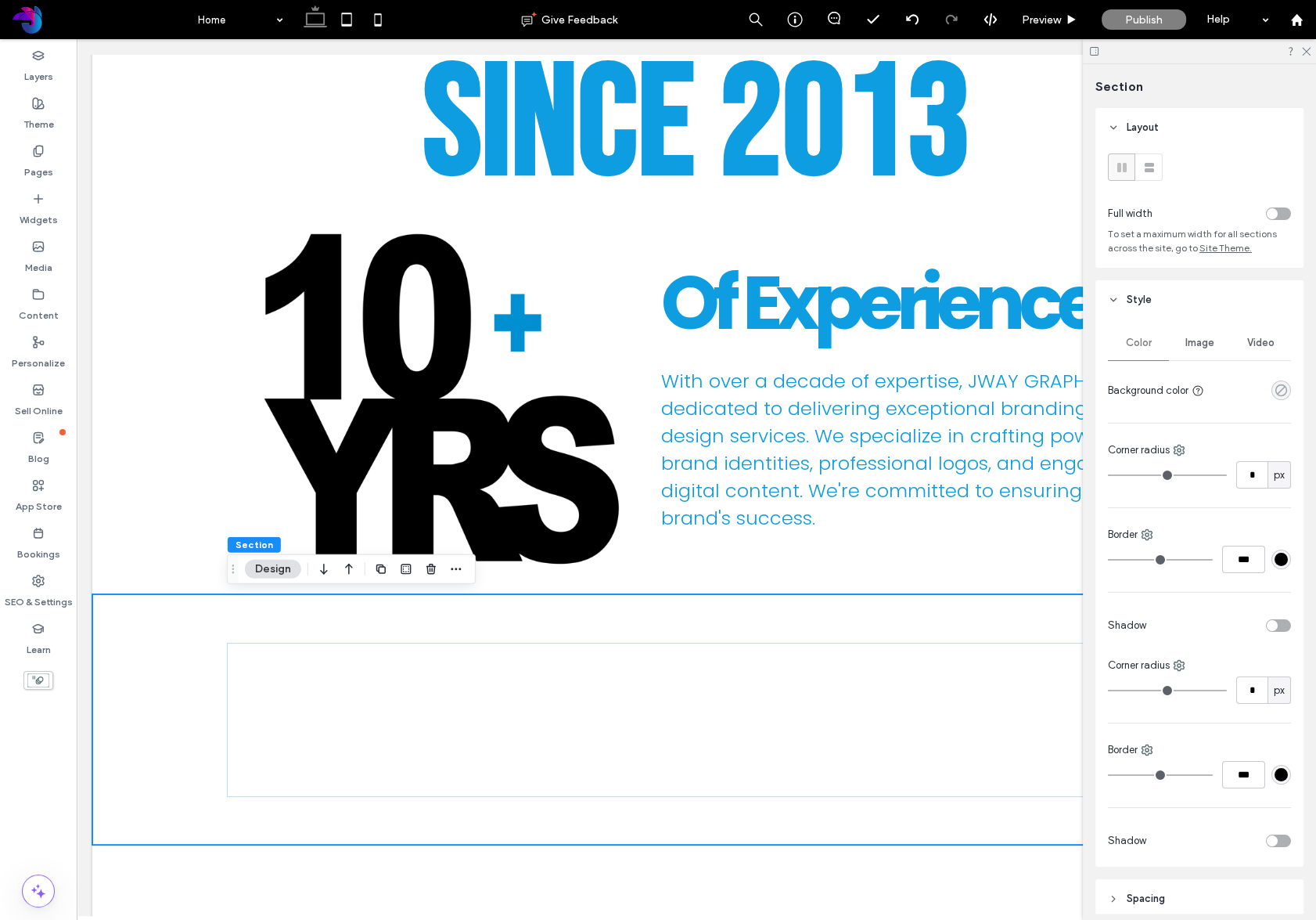
click at [1279, 382] on div "rgba(0, 0, 0, 0)" at bounding box center [1281, 390] width 19 height 19
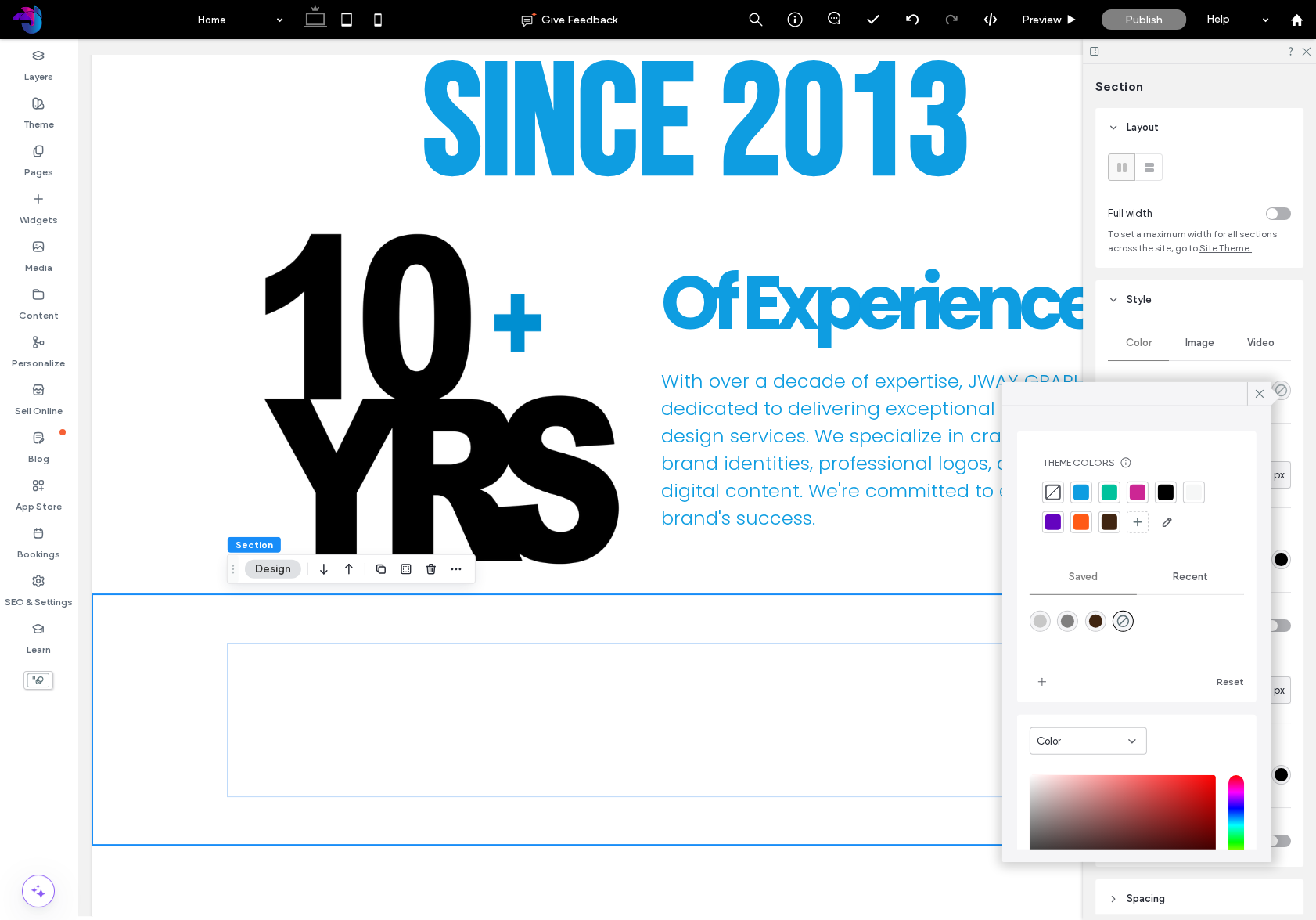
click at [1284, 386] on use "rgba(0, 0, 0, 0)" at bounding box center [1281, 389] width 11 height 11
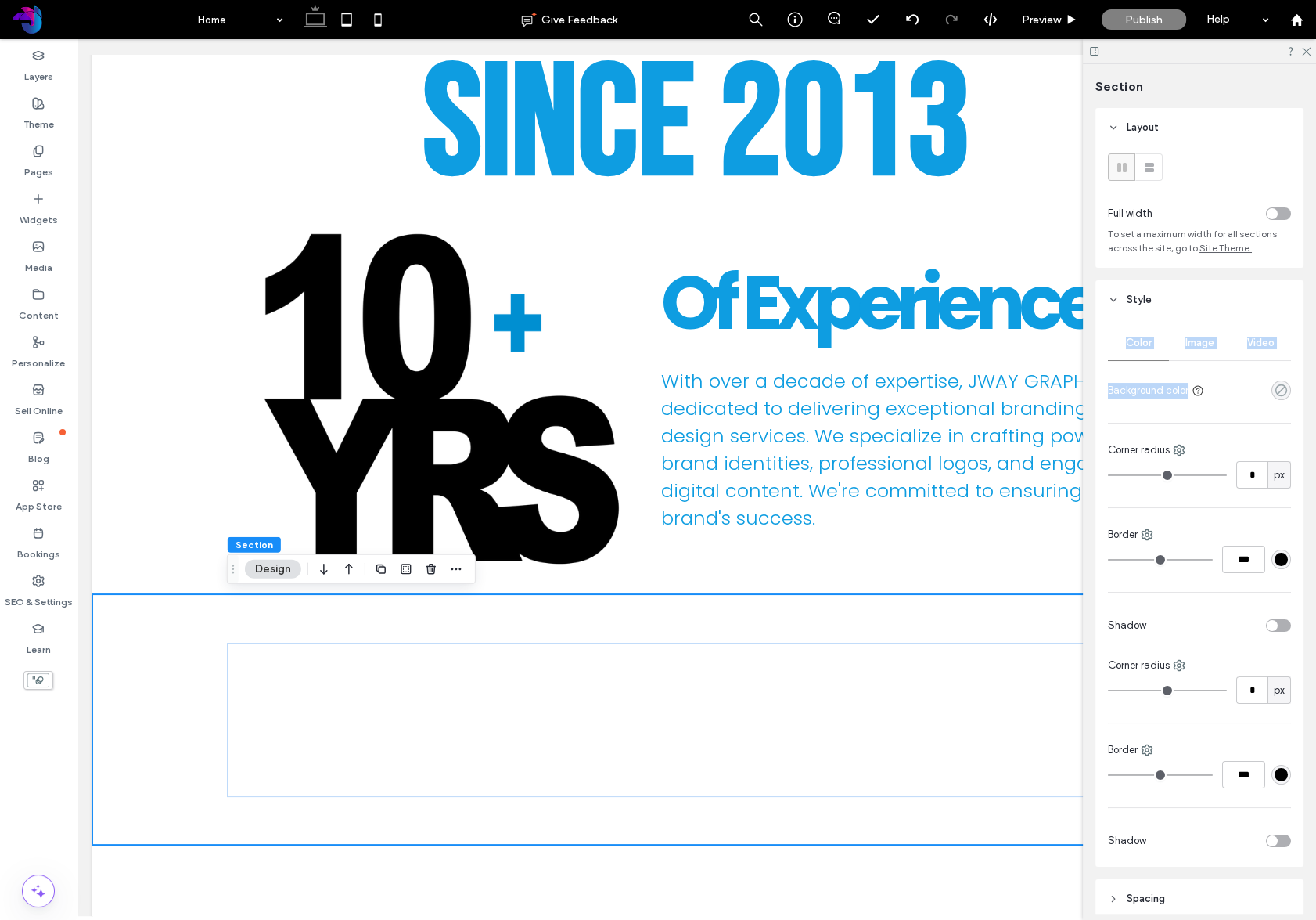
click at [1284, 387] on use "rgba(0, 0, 0, 0)" at bounding box center [1281, 389] width 11 height 11
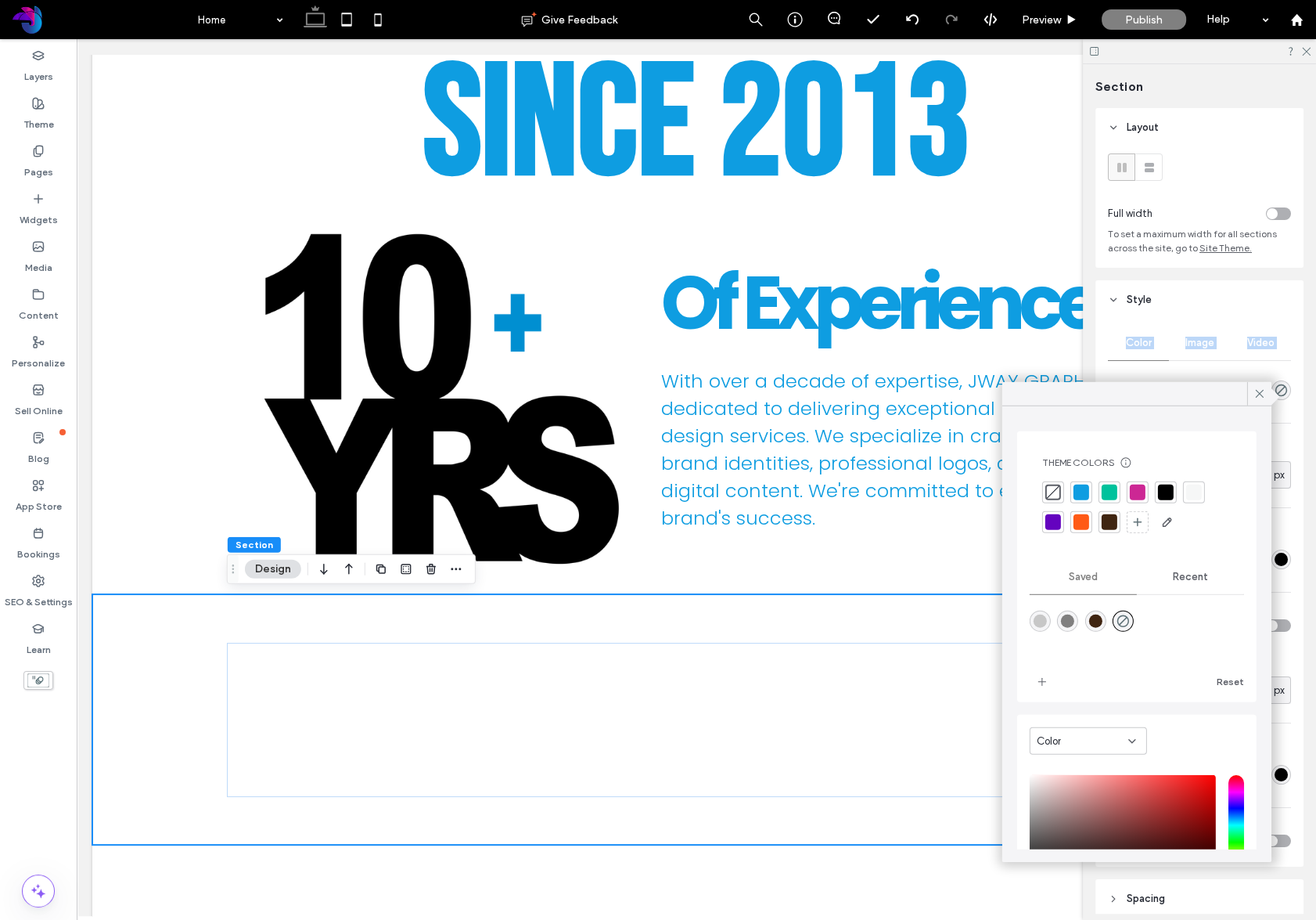
click at [1111, 520] on div at bounding box center [1110, 522] width 16 height 16
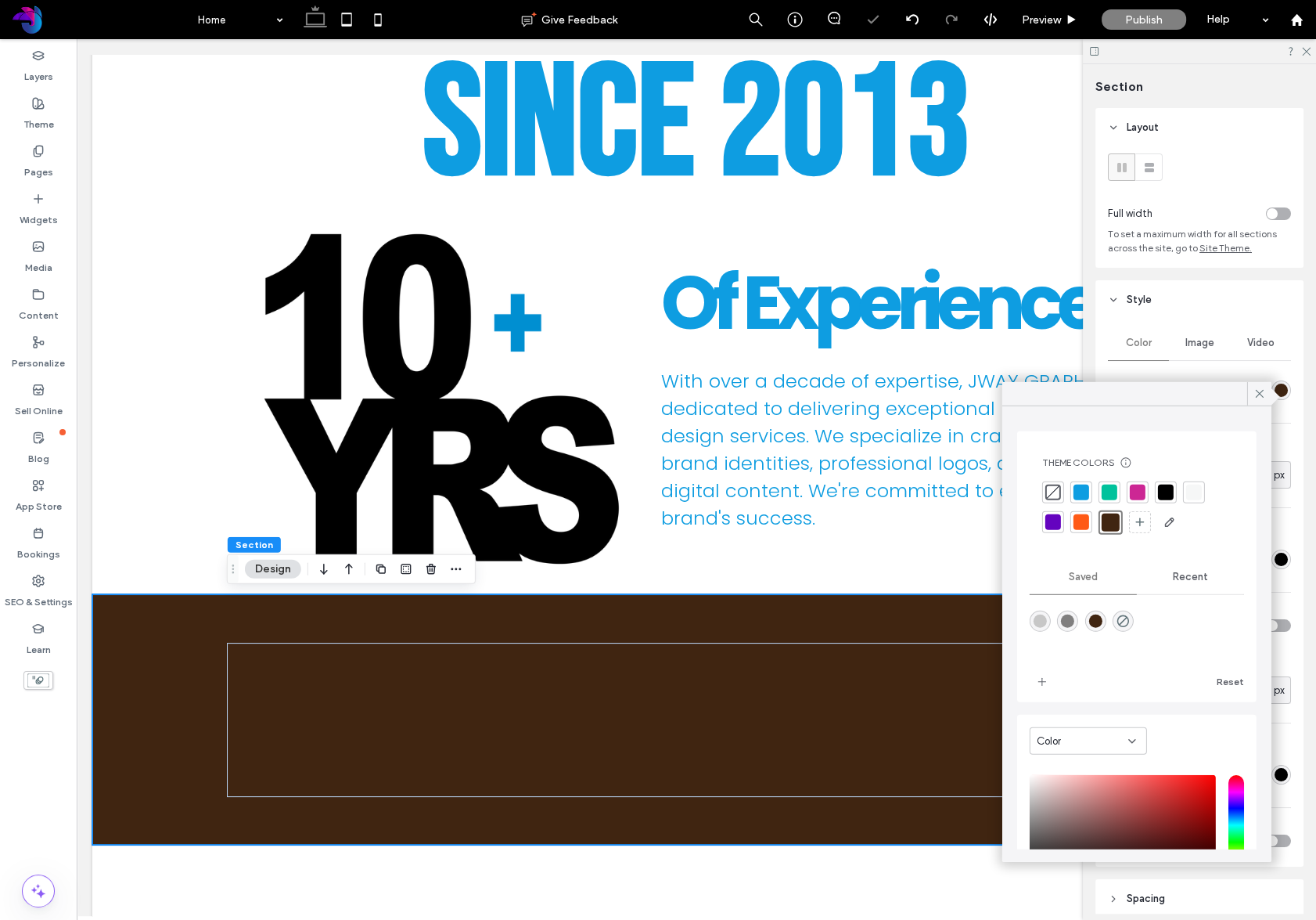
click at [1267, 393] on div at bounding box center [1260, 394] width 25 height 24
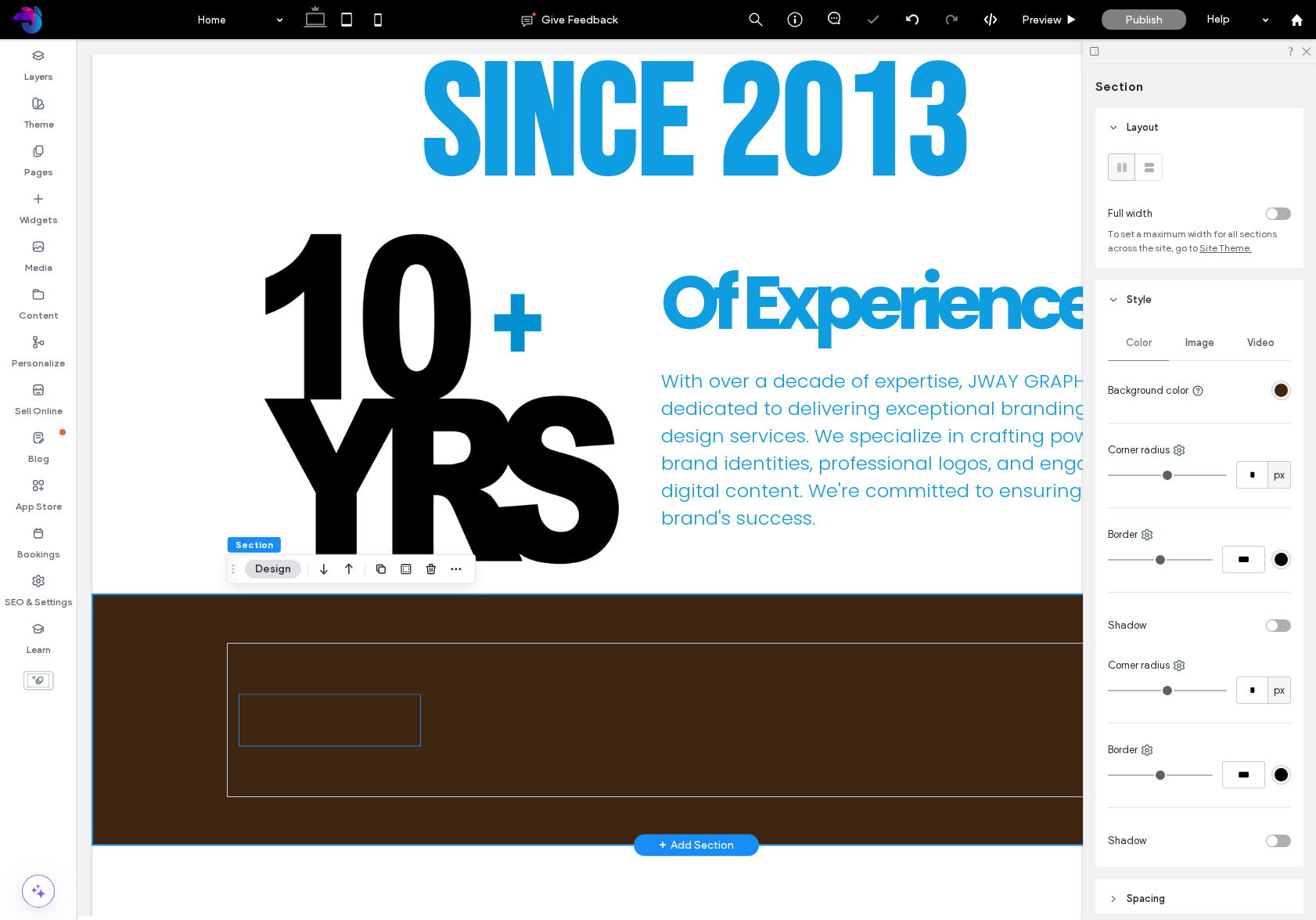
click at [360, 706] on div "Setup Mega Menu Widget" at bounding box center [330, 720] width 181 height 51
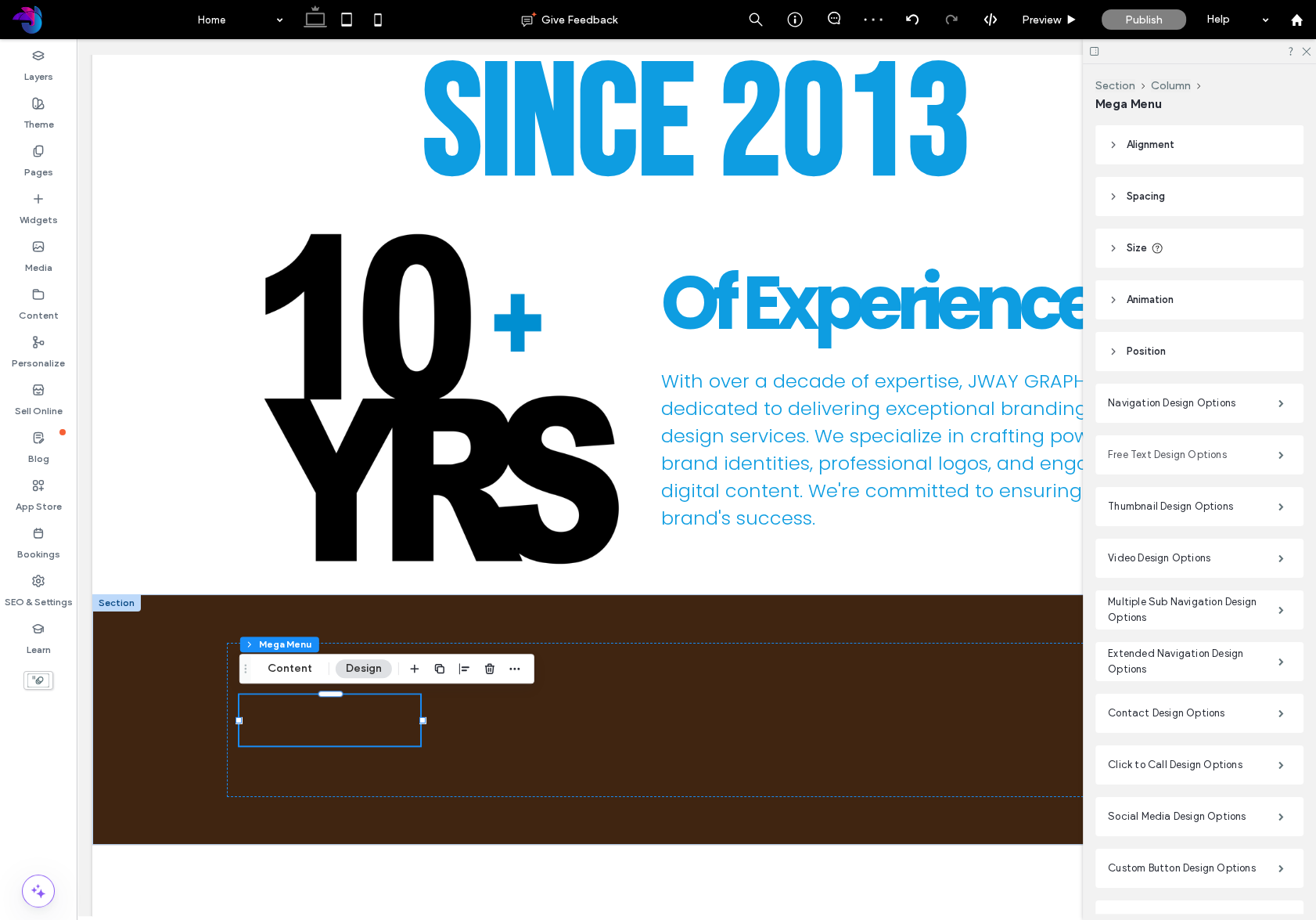
click at [1180, 445] on label "Free Text Design Options" at bounding box center [1193, 455] width 171 height 32
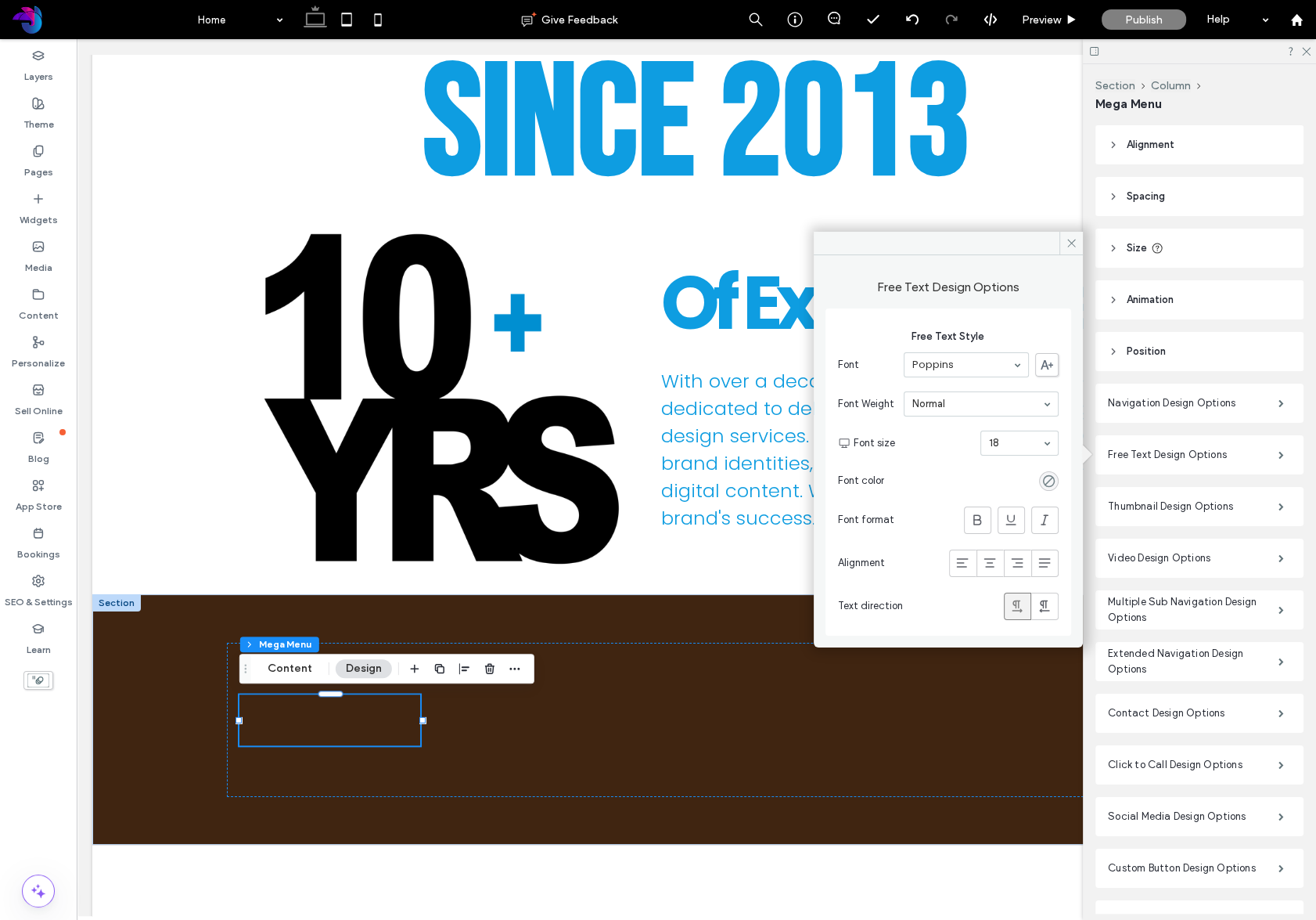
click at [1050, 476] on div "rgba(0, 0, 0, 0)" at bounding box center [1049, 481] width 13 height 13
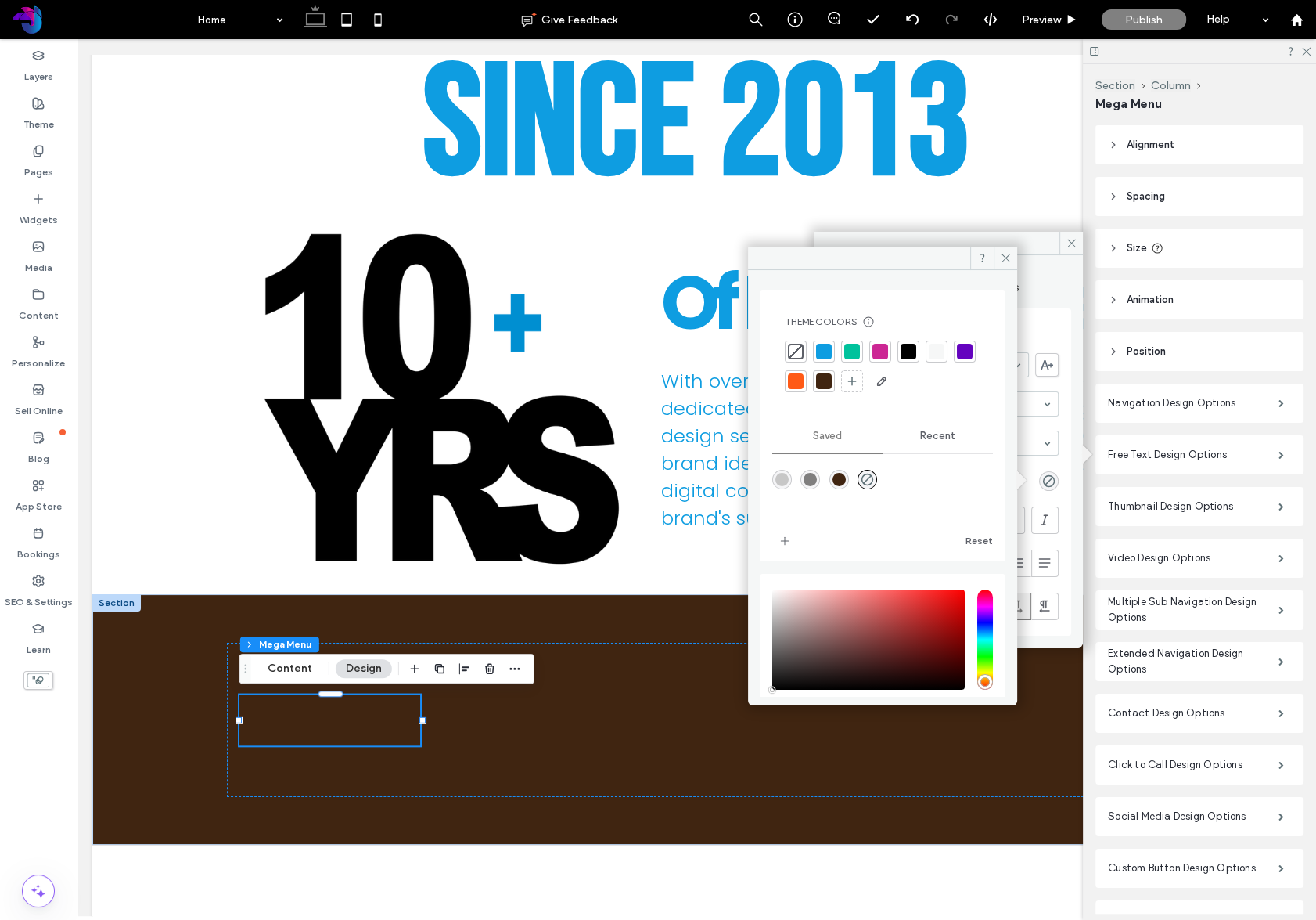
click at [804, 382] on div at bounding box center [796, 382] width 16 height 16
drag, startPoint x: 1000, startPoint y: 259, endPoint x: 1056, endPoint y: 259, distance: 56.0
click at [1000, 259] on icon at bounding box center [1006, 257] width 11 height 11
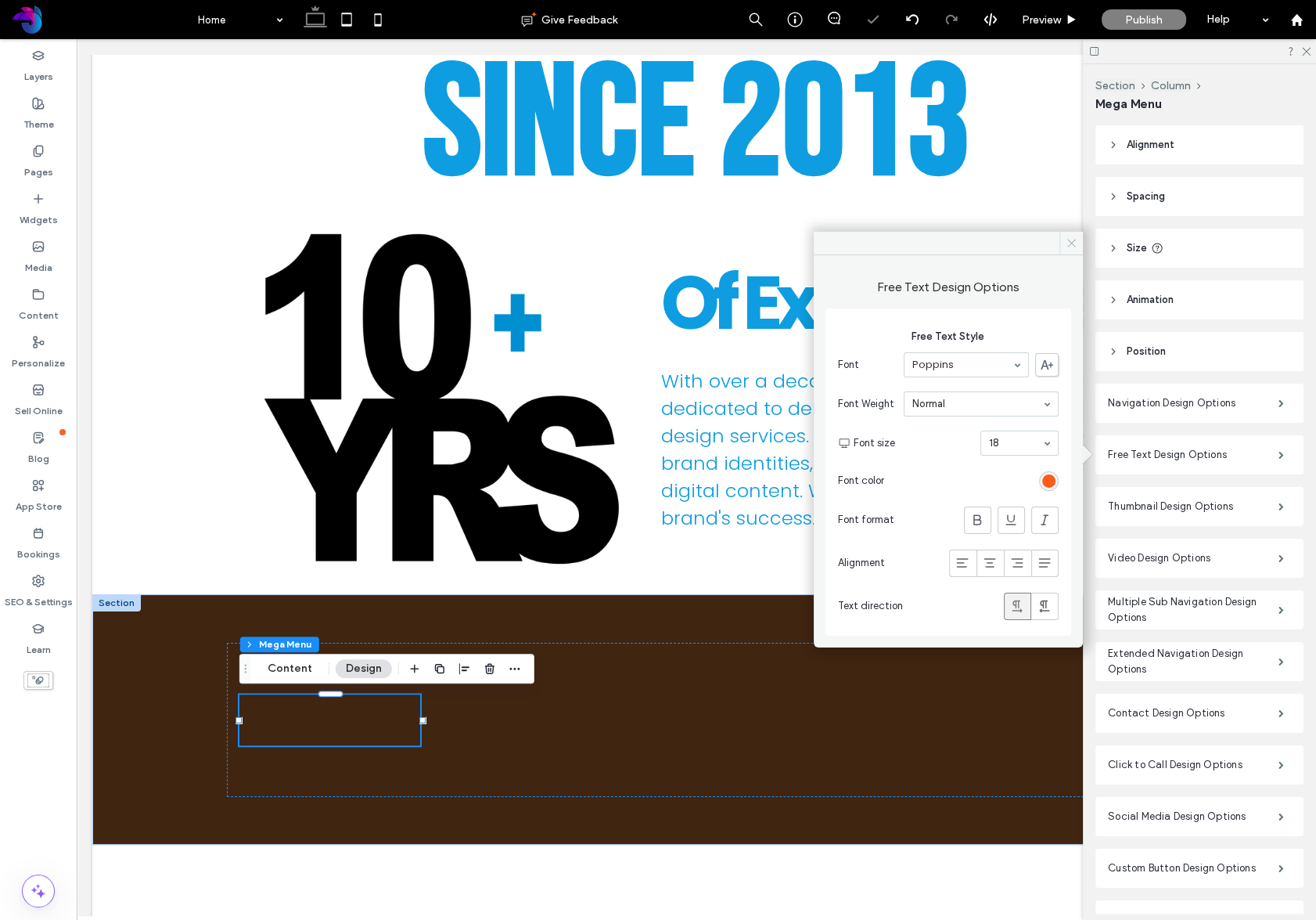
click at [1073, 246] on icon at bounding box center [1071, 242] width 11 height 11
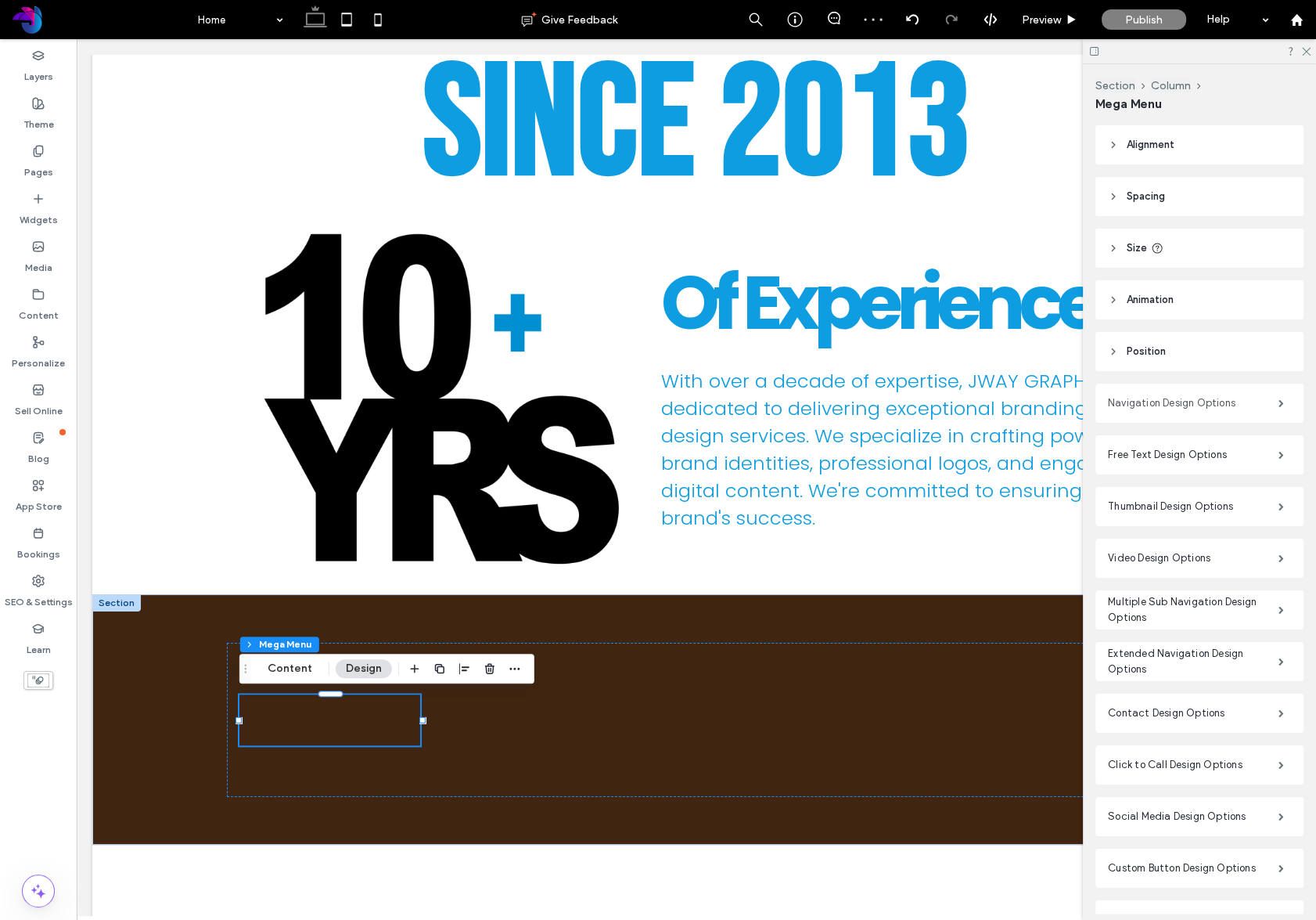
click at [1194, 417] on label "Navigation Design Options" at bounding box center [1193, 403] width 171 height 32
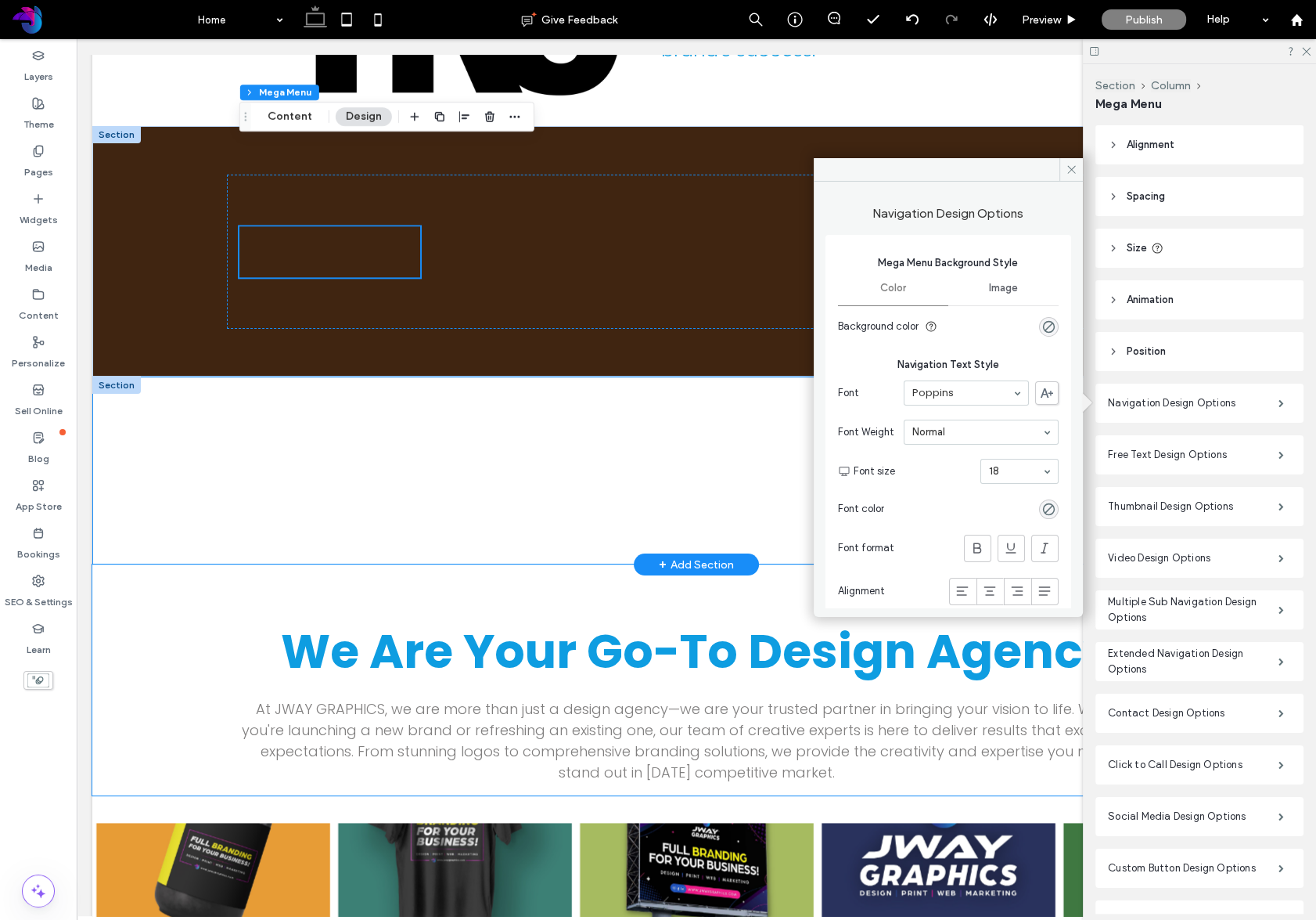
scroll to position [2093, 0]
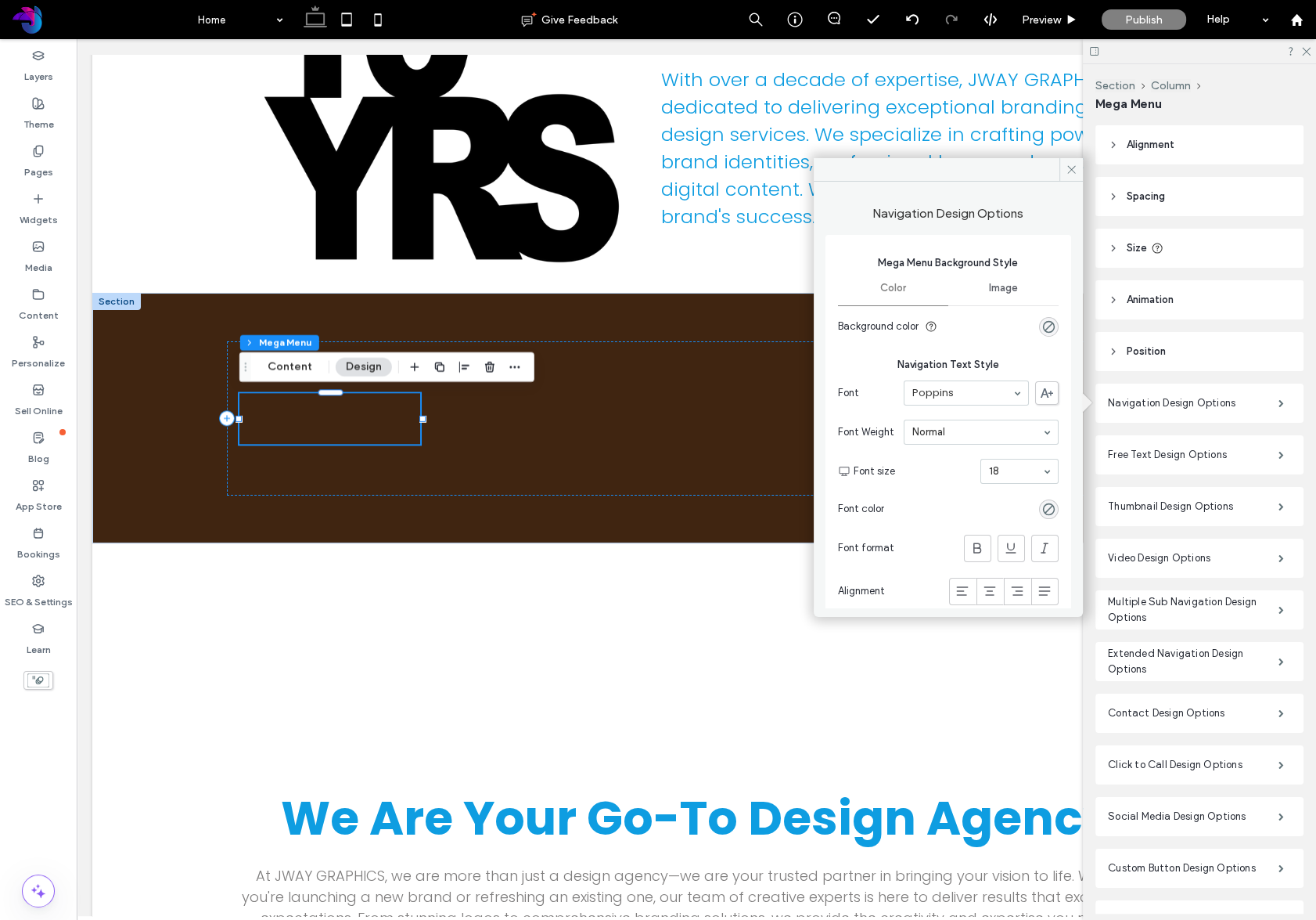
click at [1042, 497] on section "Font color" at bounding box center [949, 509] width 221 height 35
click at [1042, 503] on div "rgba(0, 0, 0, 0)" at bounding box center [1049, 509] width 13 height 13
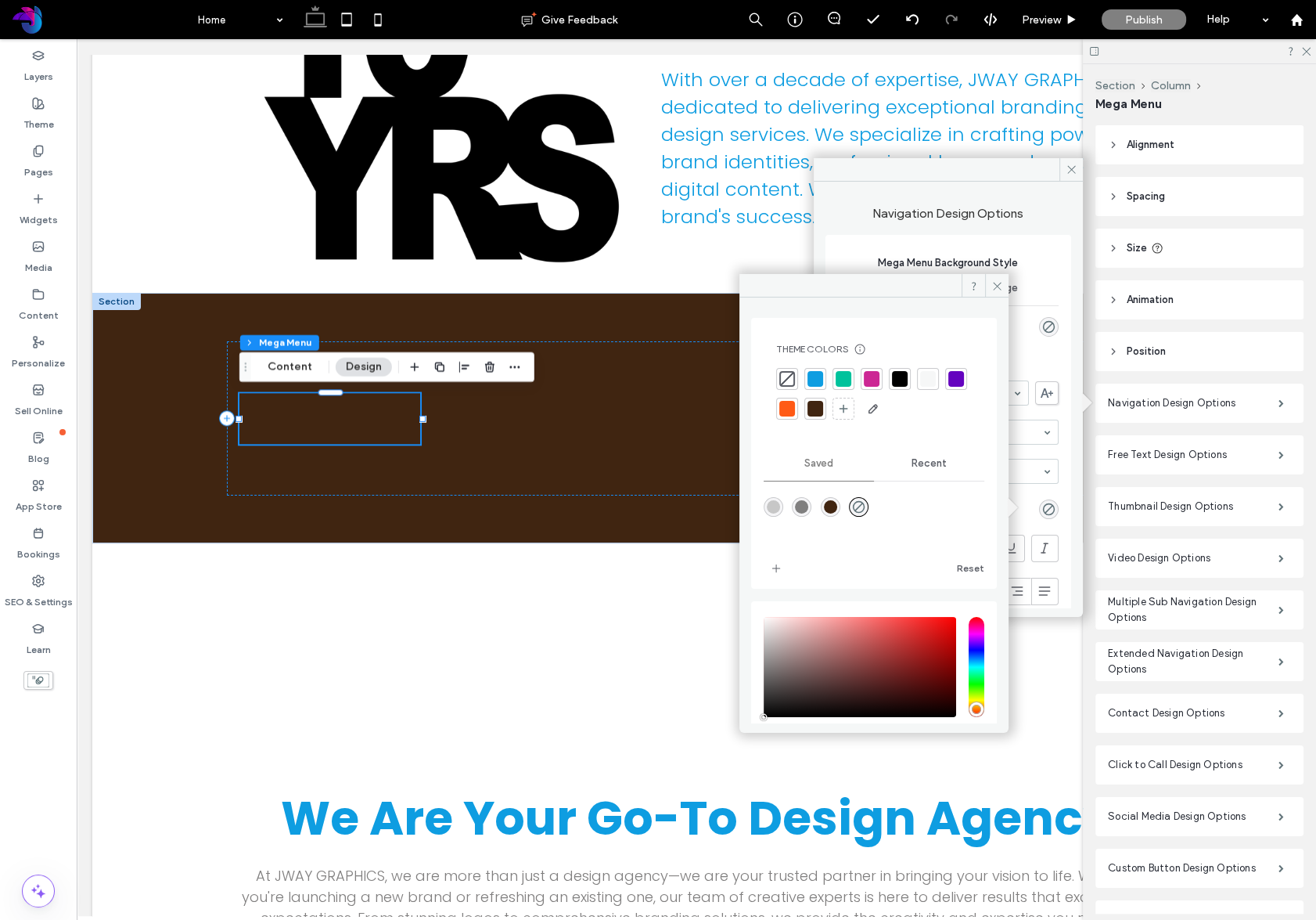
click at [850, 380] on div at bounding box center [843, 379] width 16 height 16
drag, startPoint x: 999, startPoint y: 284, endPoint x: 1064, endPoint y: 190, distance: 114.3
click at [999, 281] on icon at bounding box center [997, 285] width 11 height 11
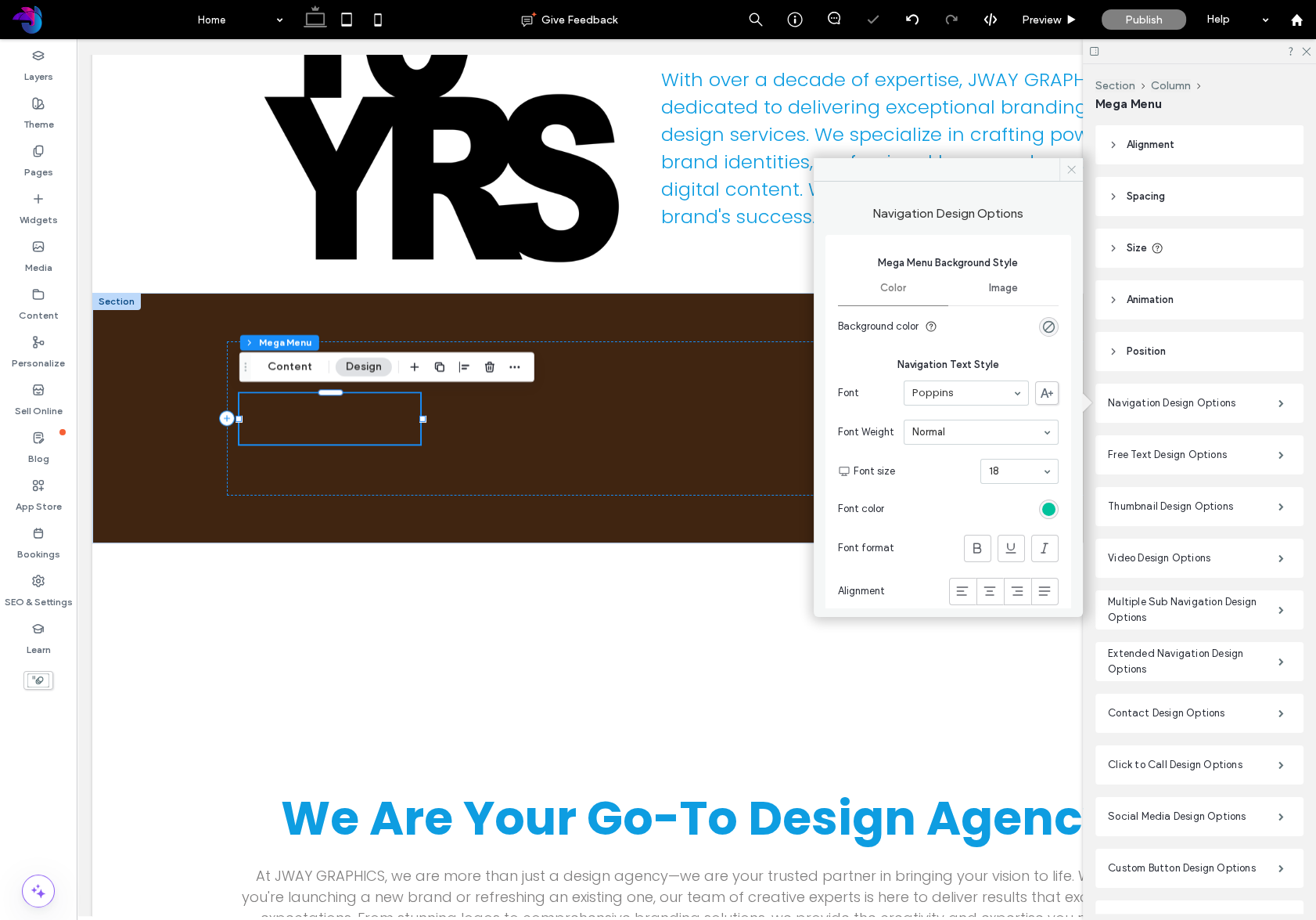
click at [1072, 171] on icon at bounding box center [1071, 169] width 11 height 11
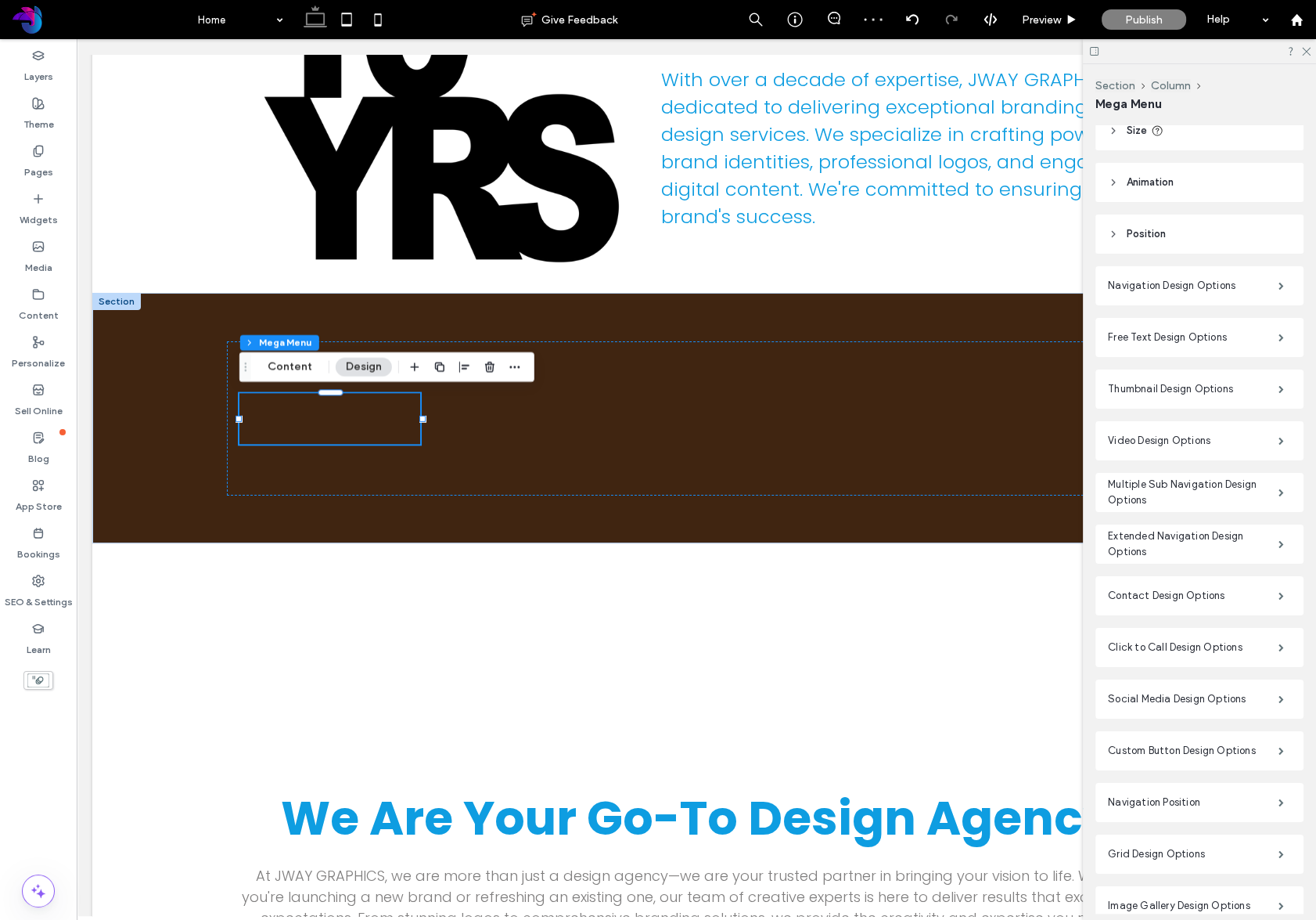
scroll to position [251, 0]
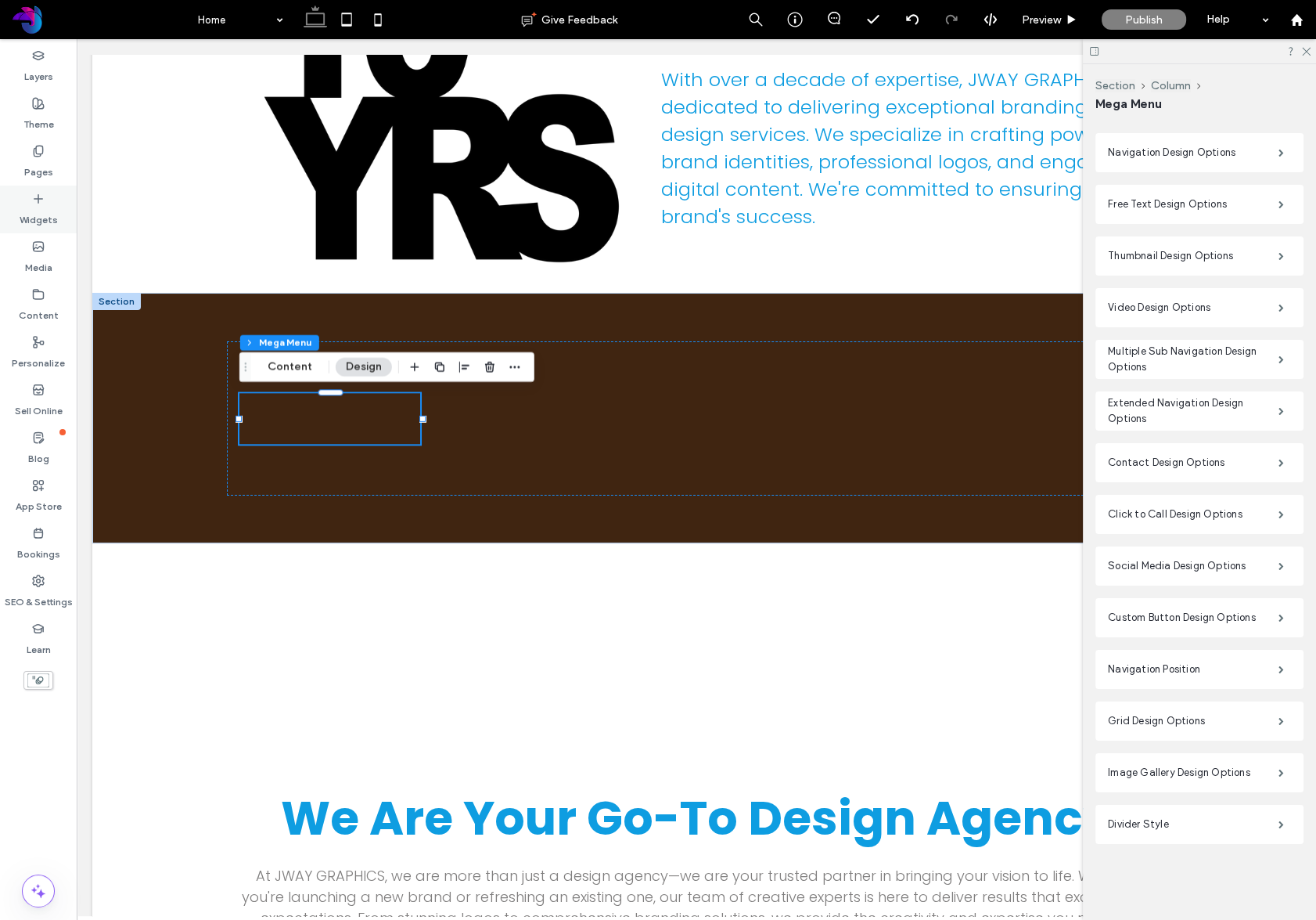
click at [40, 215] on label "Widgets" at bounding box center [39, 216] width 39 height 22
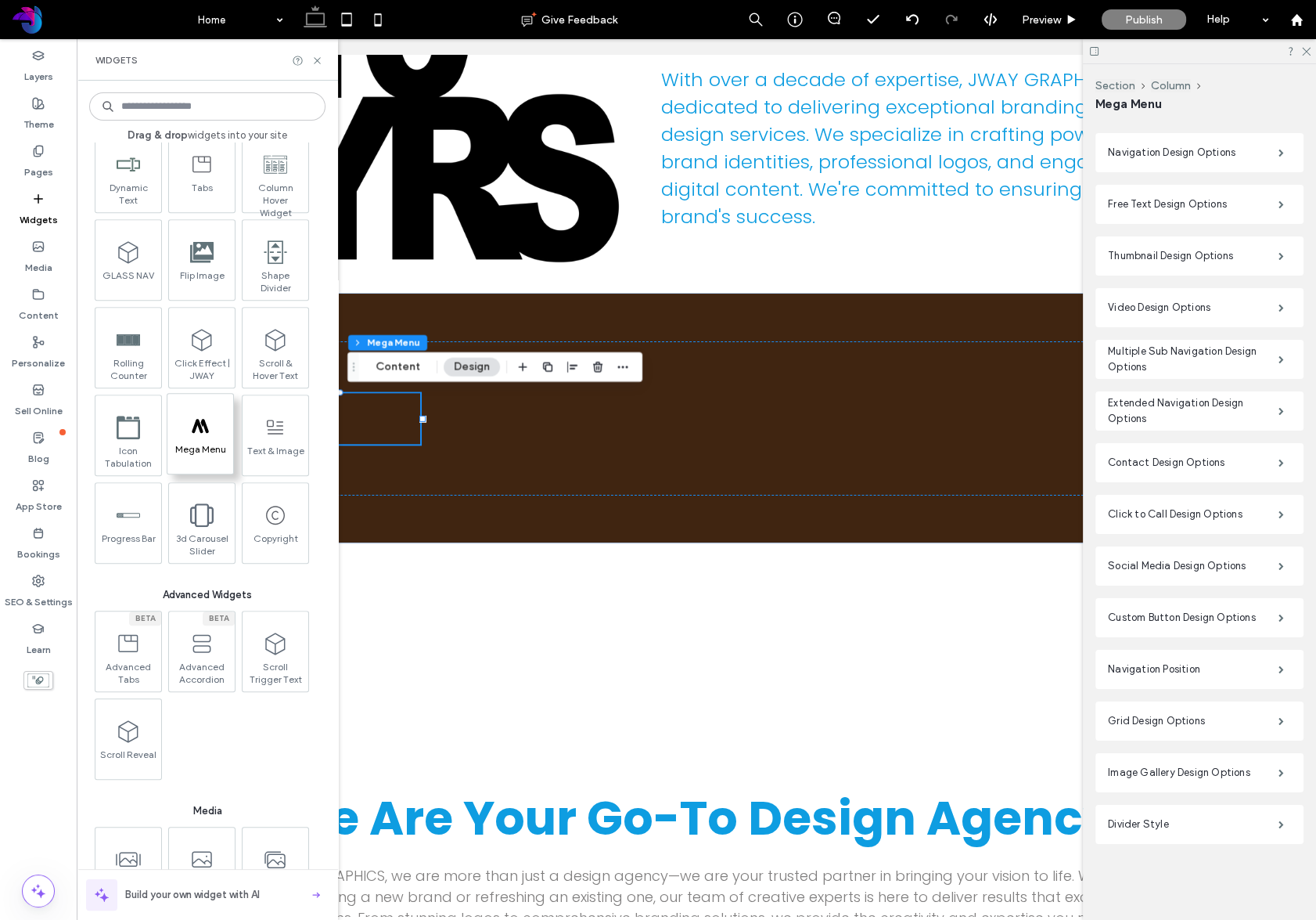
scroll to position [1279, 0]
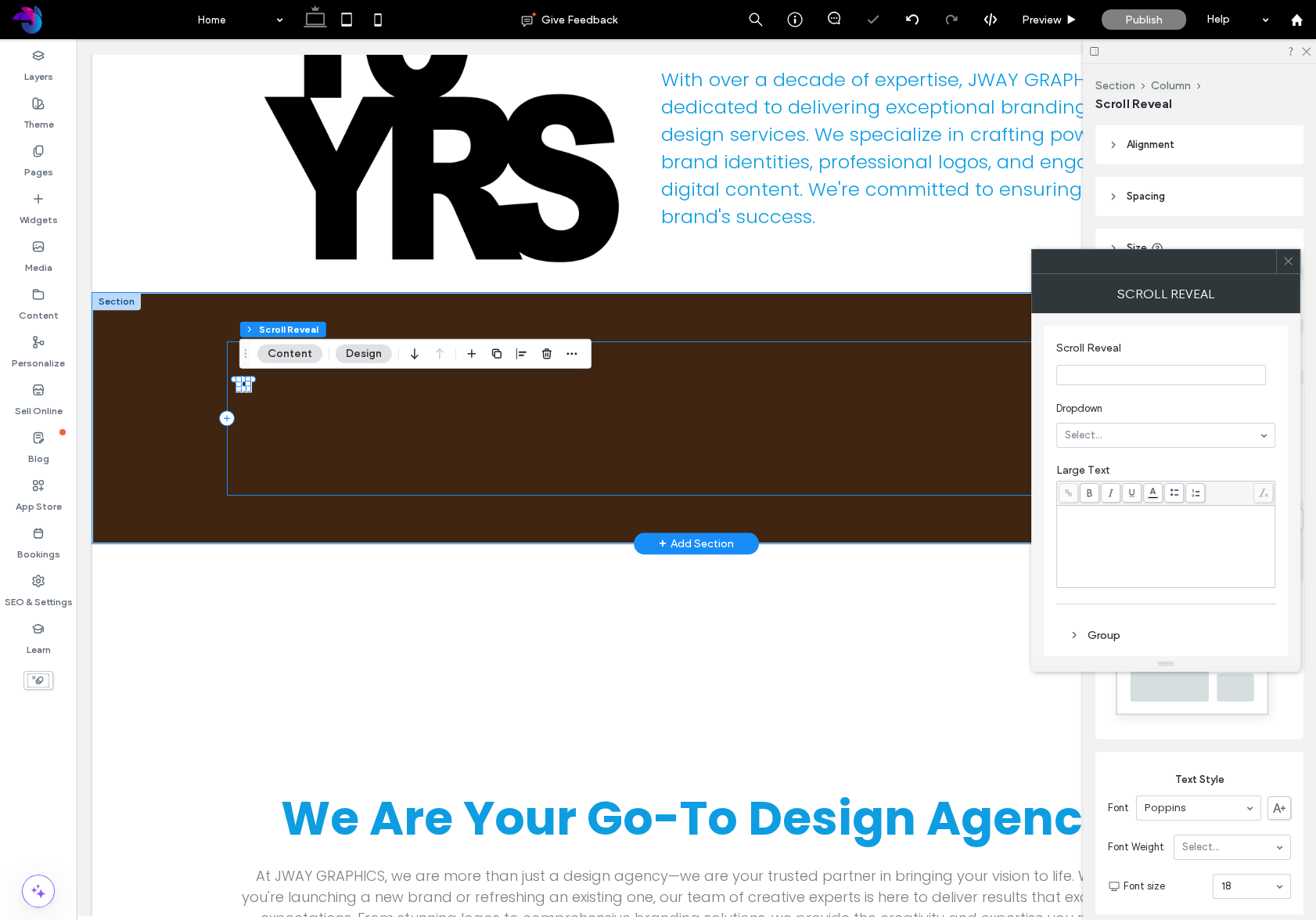
type input "*"
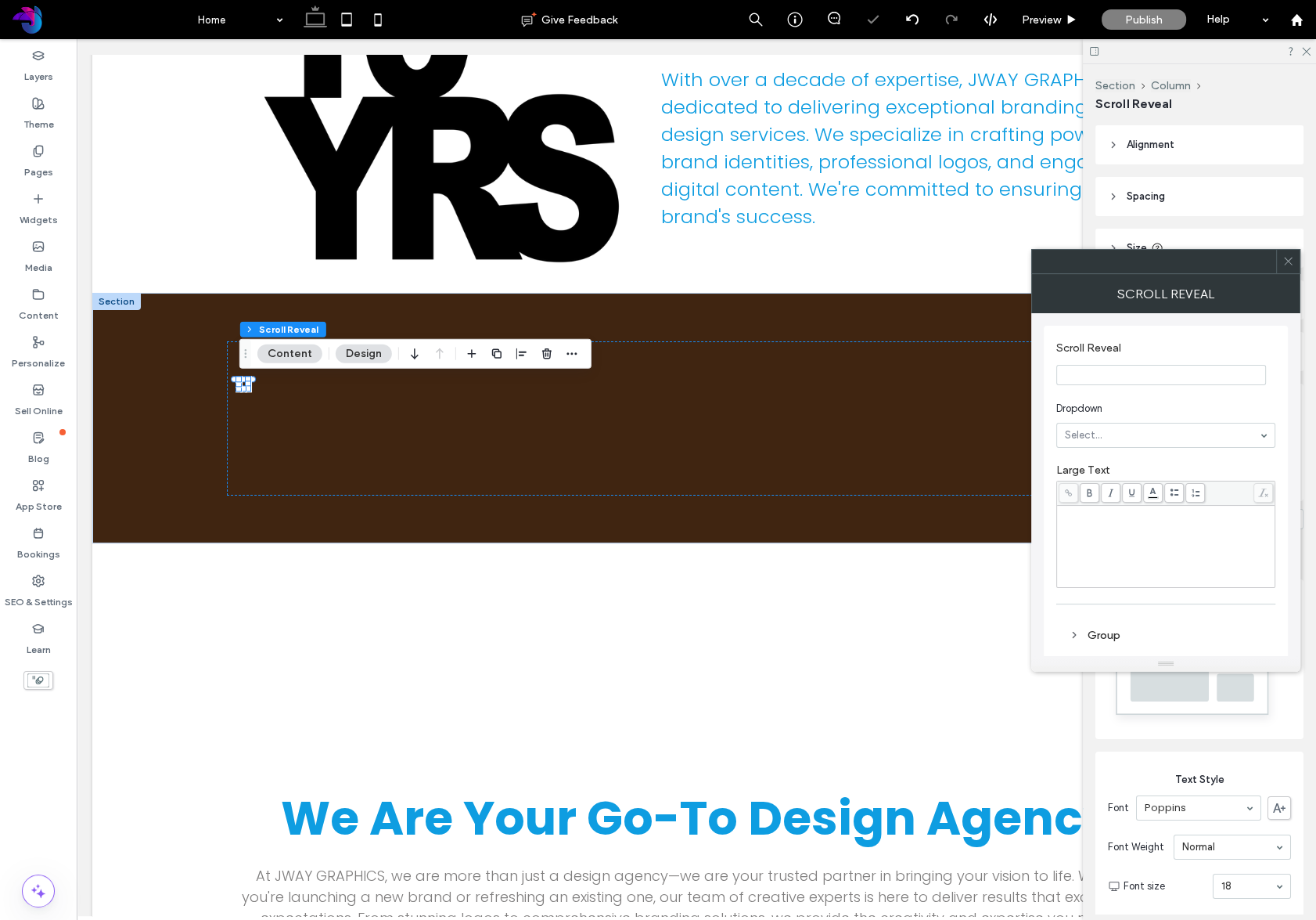
drag, startPoint x: 1291, startPoint y: 260, endPoint x: 1233, endPoint y: 198, distance: 84.9
click at [1291, 260] on icon at bounding box center [1288, 260] width 11 height 11
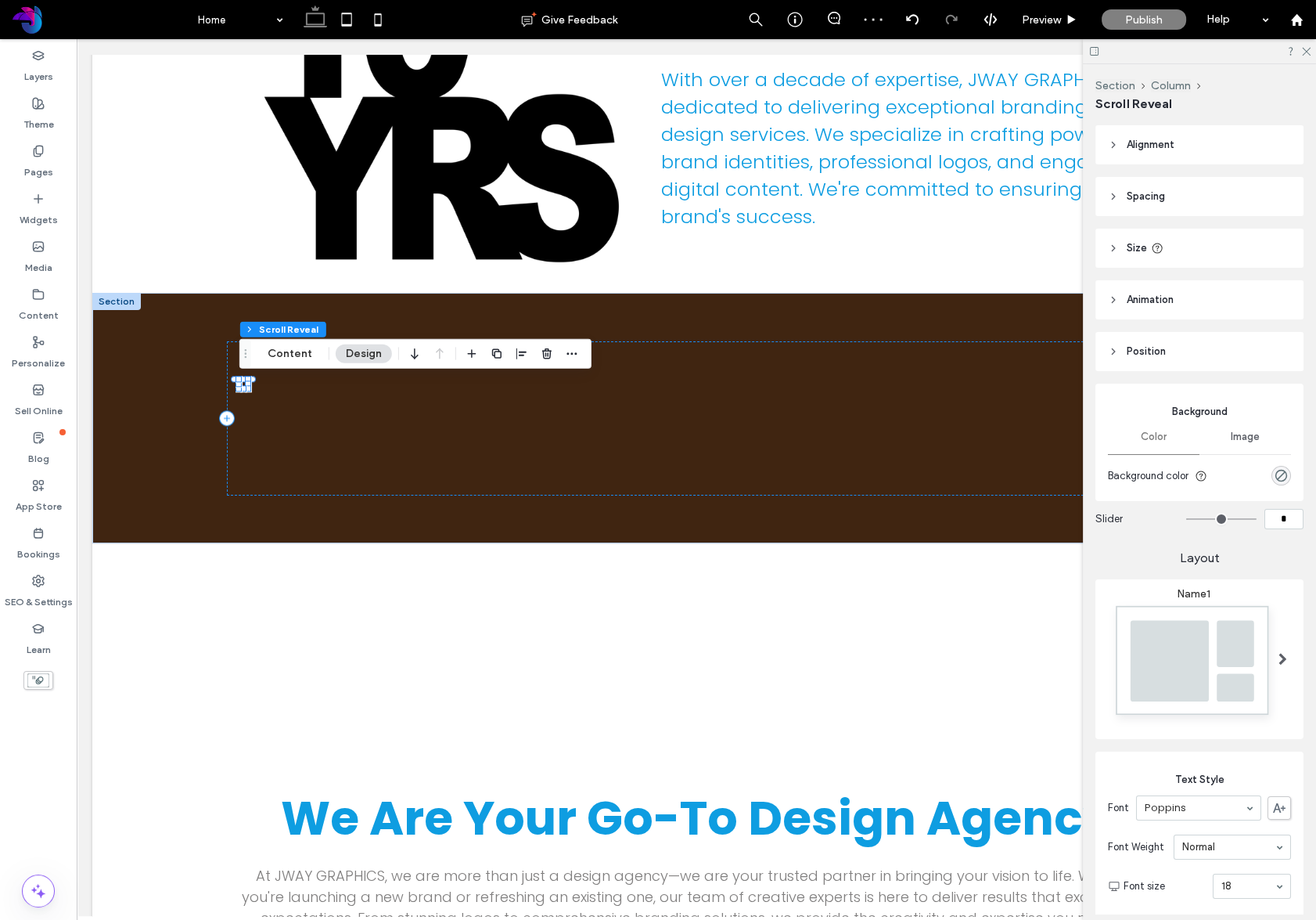
click at [1270, 652] on div at bounding box center [1283, 659] width 32 height 144
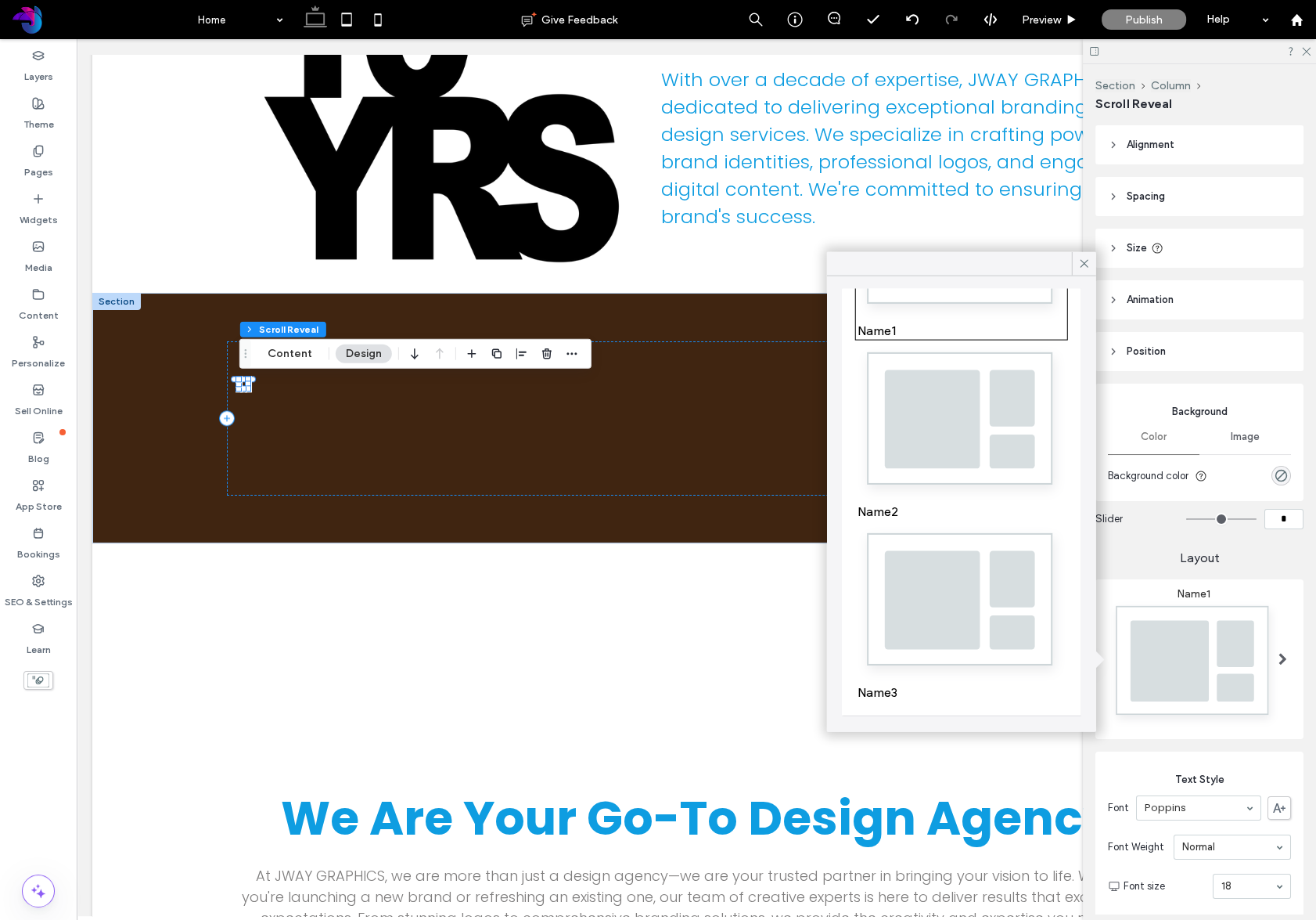
scroll to position [165, 0]
click at [1085, 267] on icon at bounding box center [1085, 264] width 14 height 14
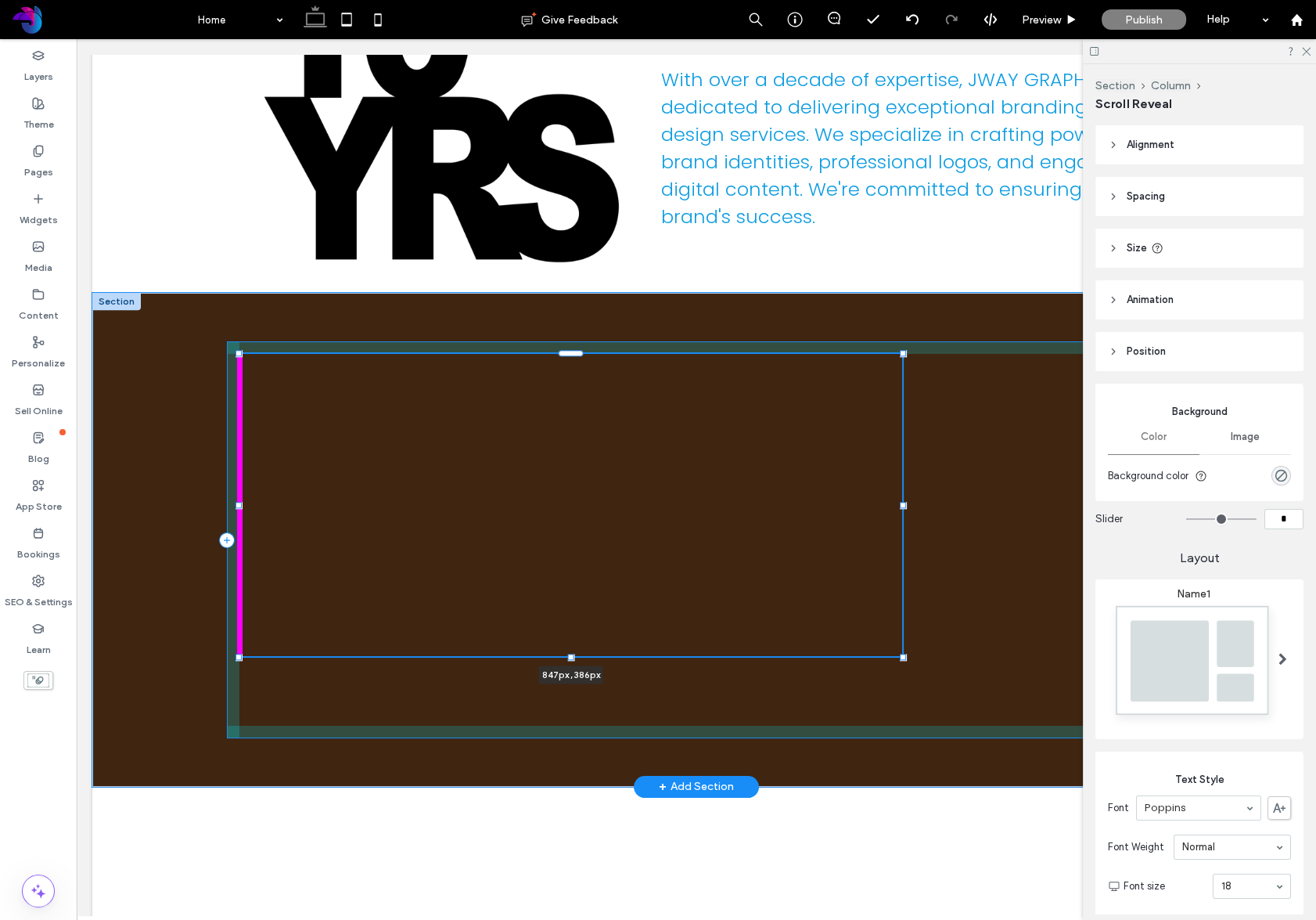
drag, startPoint x: 247, startPoint y: 388, endPoint x: 545, endPoint y: 504, distance: 319.8
click at [970, 539] on div "847px , 386px Setup Mega Menu Widget Section + Add Section" at bounding box center [696, 539] width 1208 height 494
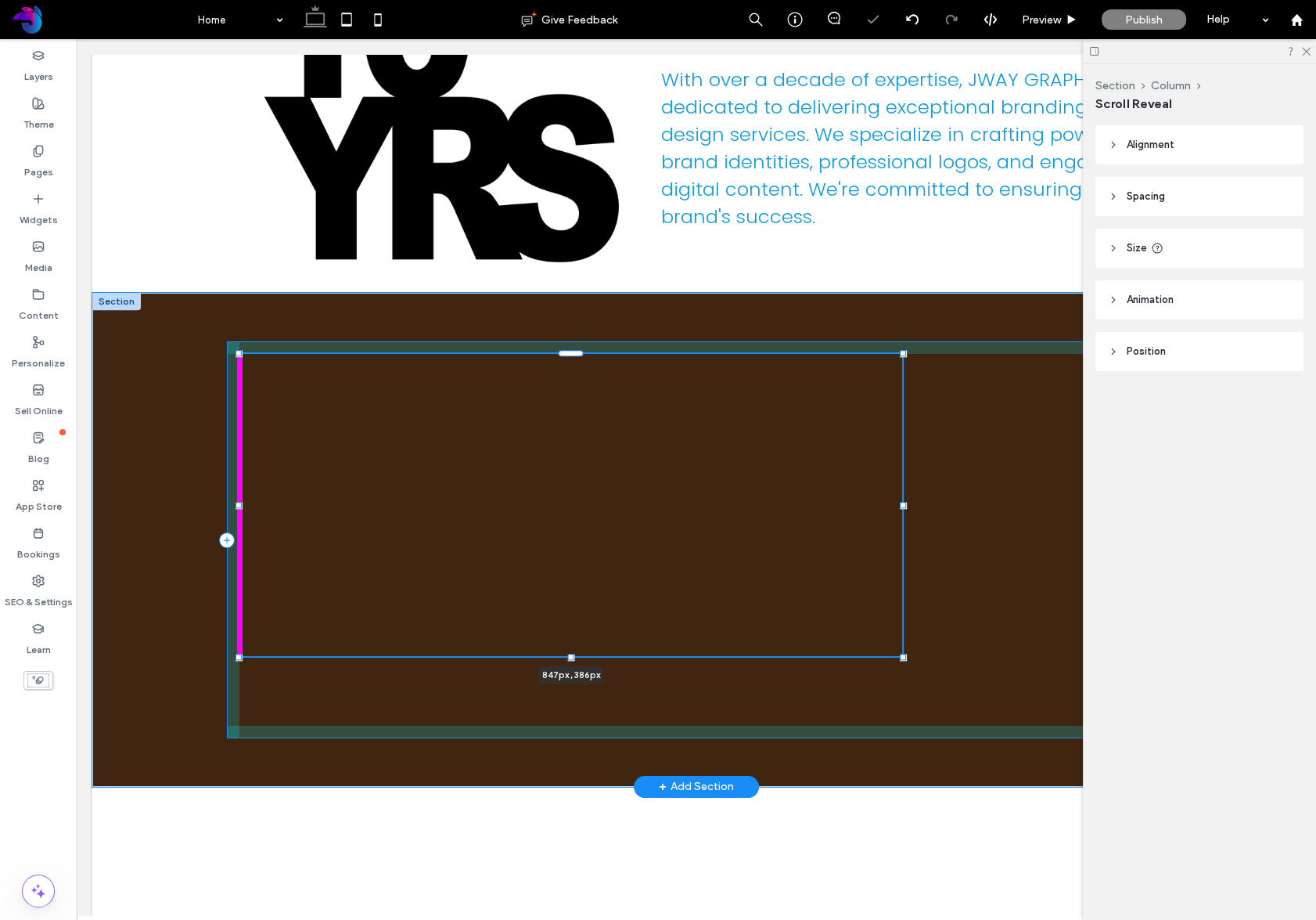
type input "***"
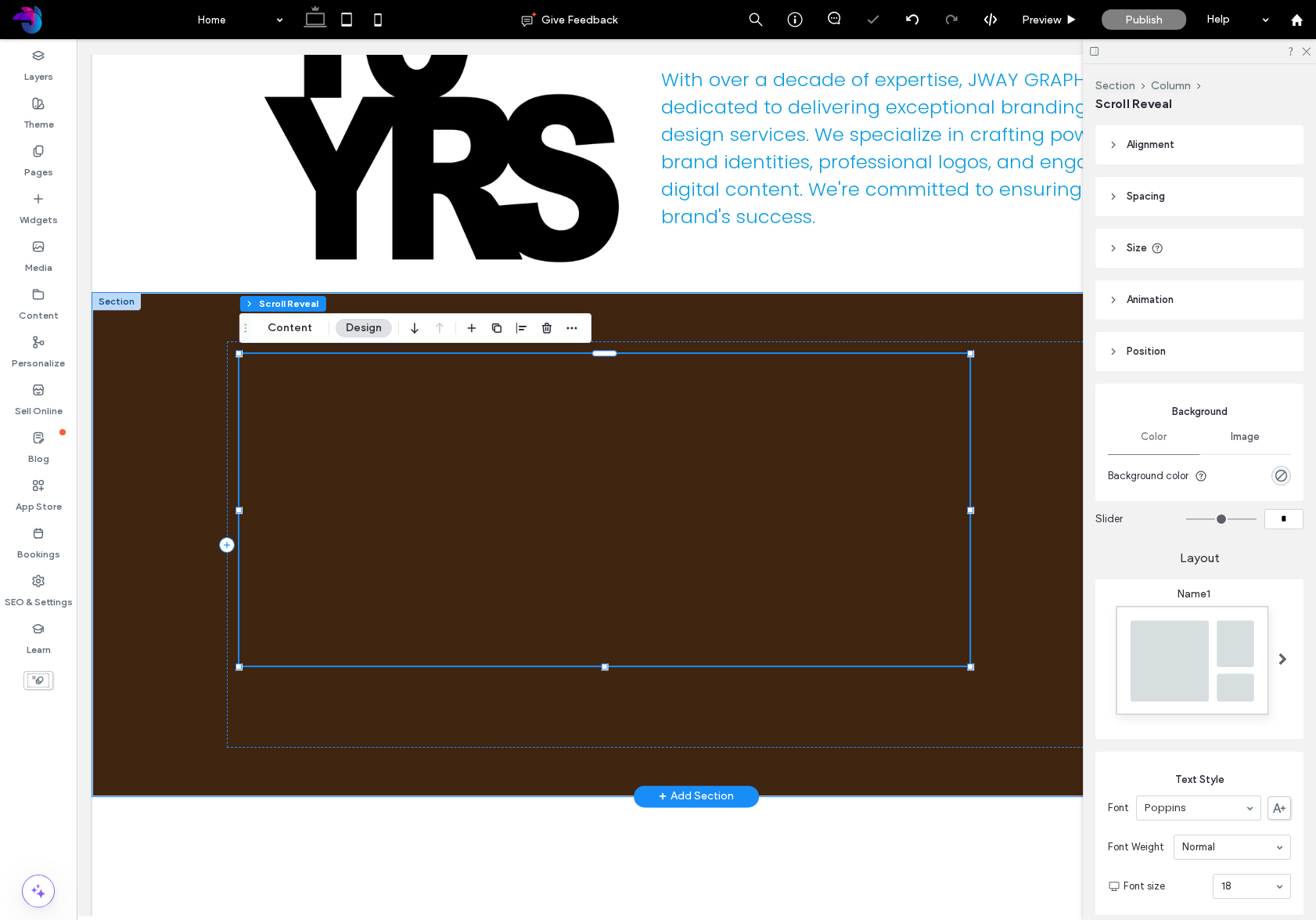
click at [327, 488] on div at bounding box center [604, 509] width 730 height 311
click at [328, 488] on div at bounding box center [604, 509] width 730 height 311
click at [295, 331] on button "Content" at bounding box center [290, 327] width 65 height 18
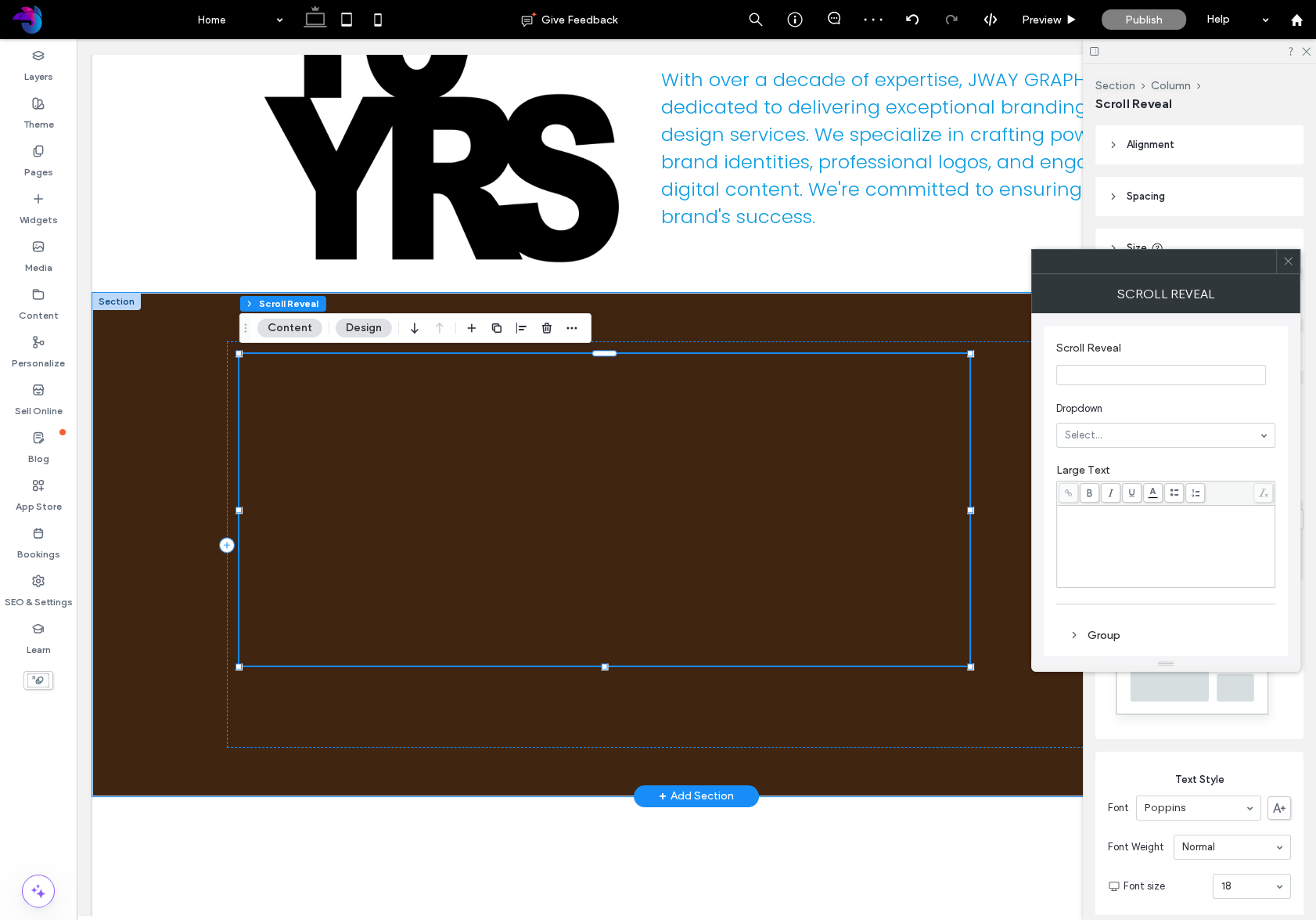
click at [1107, 376] on input "Scroll Reveal" at bounding box center [1161, 374] width 210 height 20
click at [1290, 259] on icon at bounding box center [1288, 260] width 11 height 11
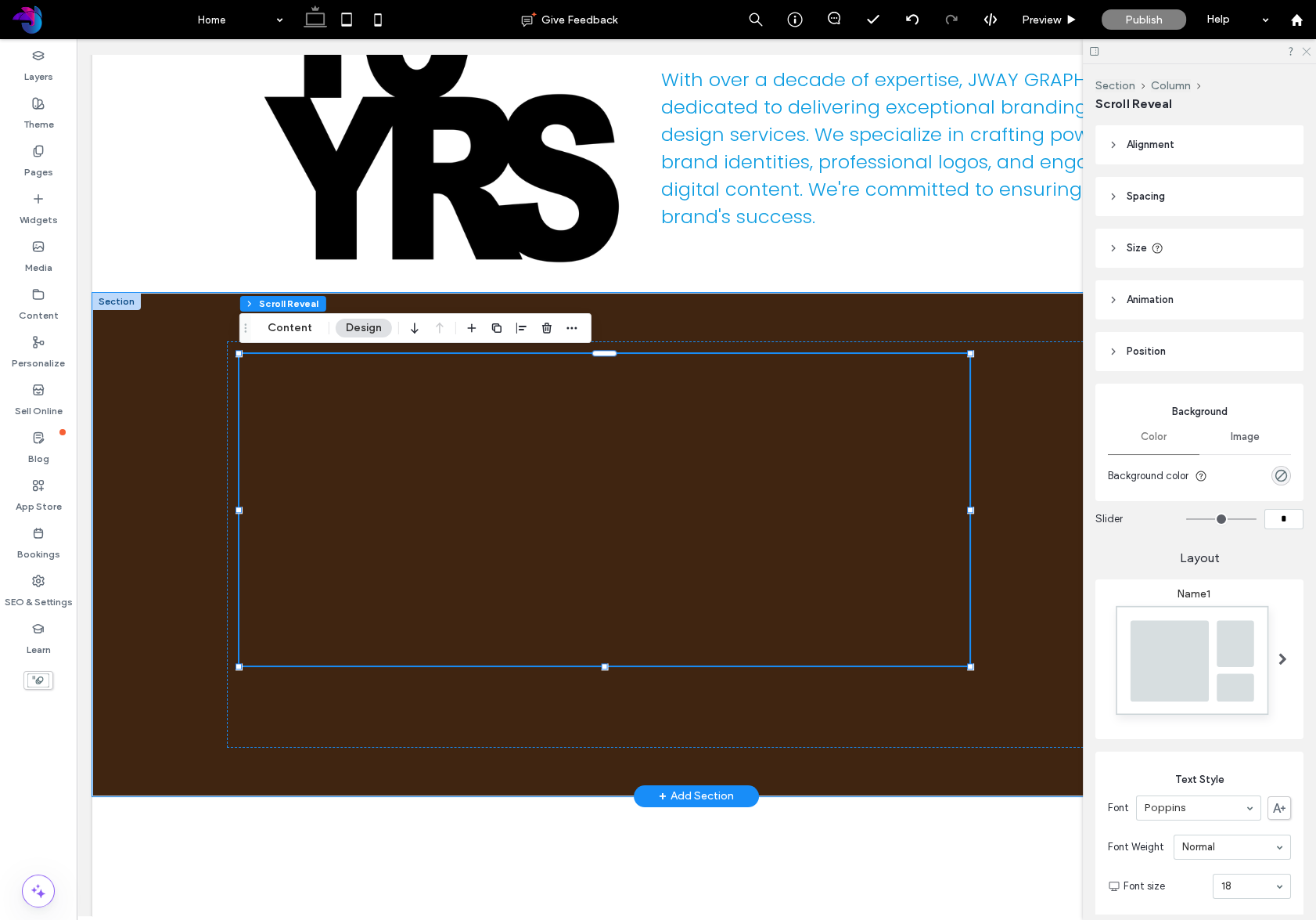
click at [1307, 47] on icon at bounding box center [1305, 51] width 11 height 11
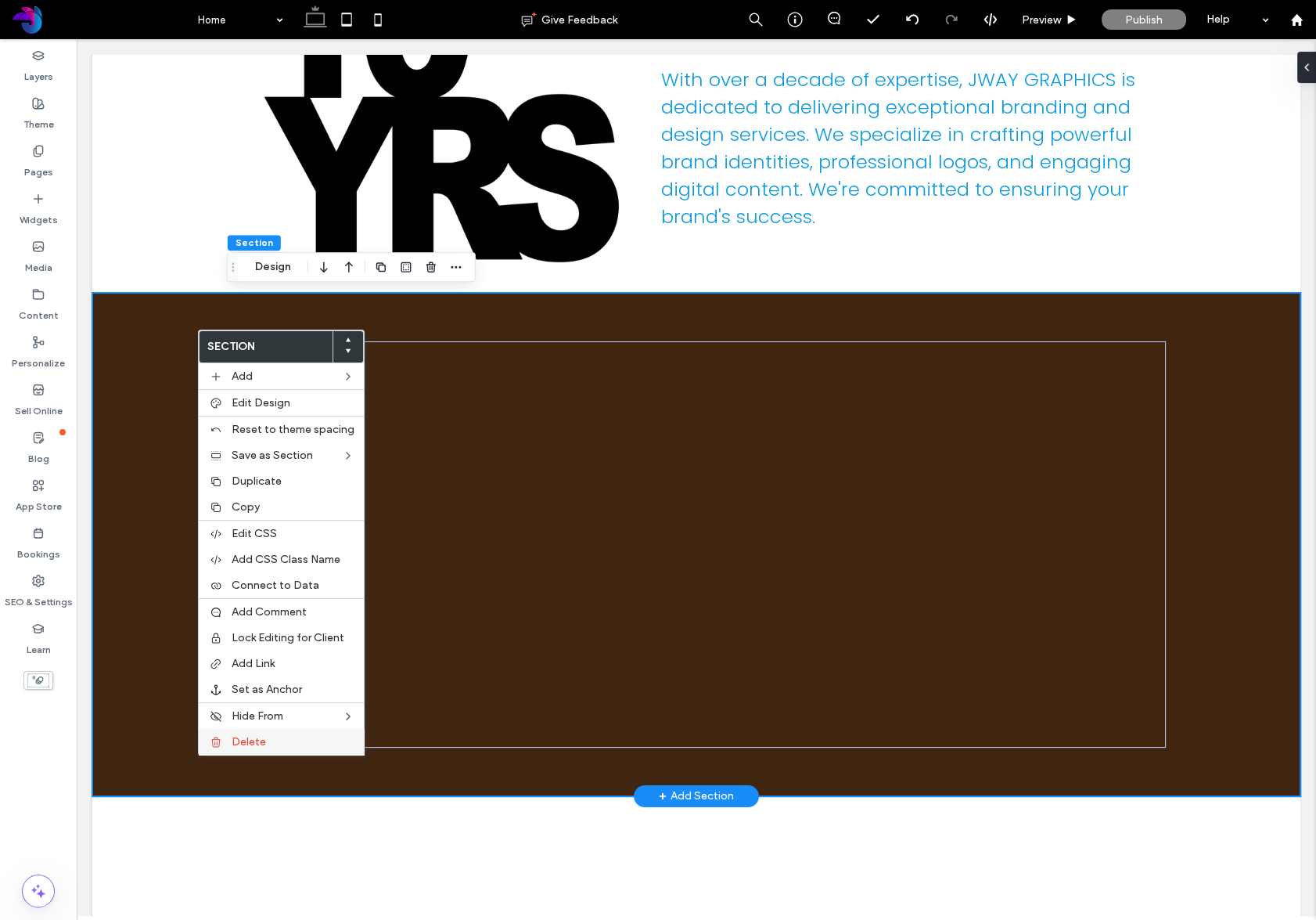
click at [274, 745] on label "Delete" at bounding box center [293, 741] width 123 height 13
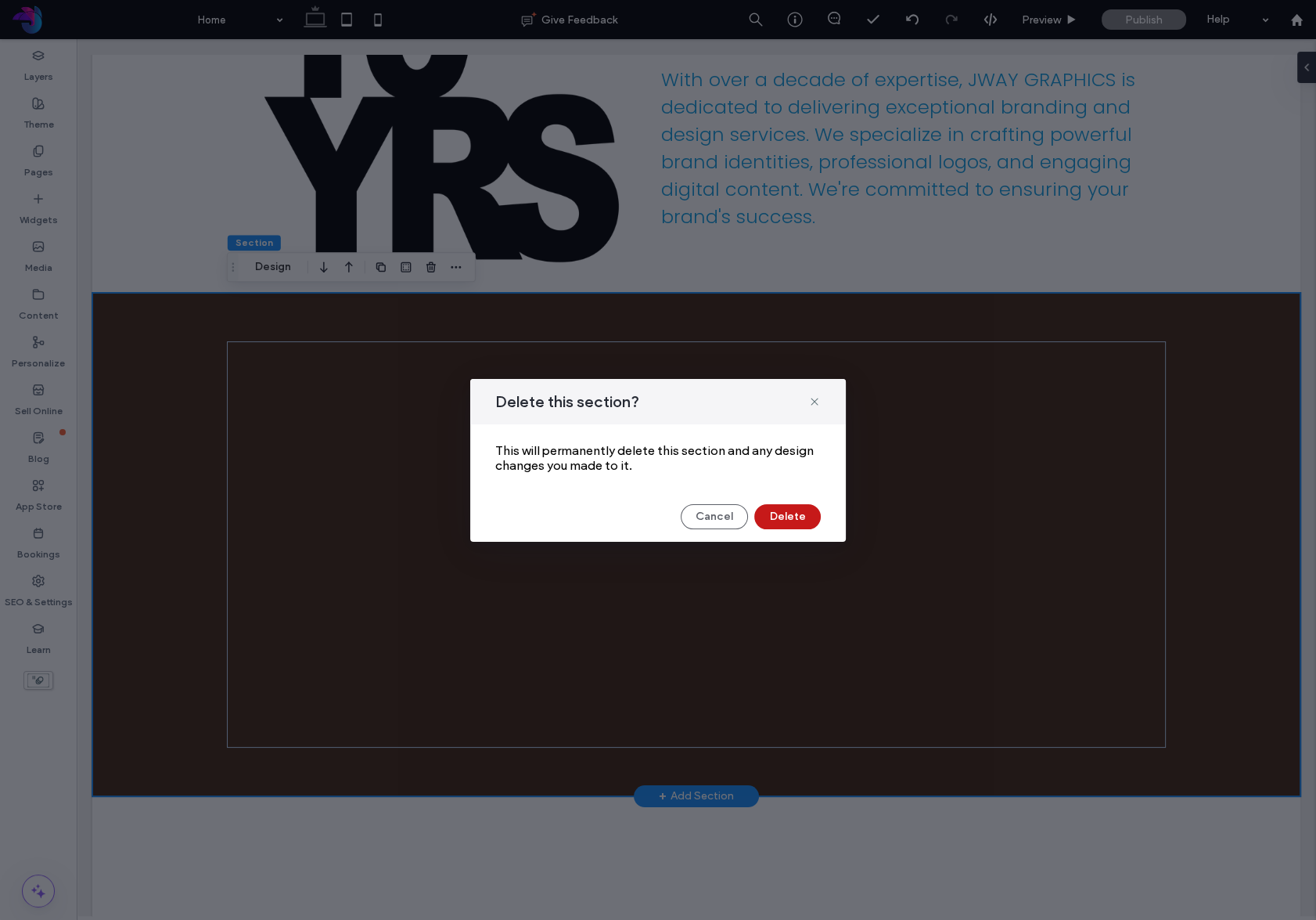
click at [797, 522] on button "Delete" at bounding box center [787, 517] width 67 height 25
